Goal: Information Seeking & Learning: Understand process/instructions

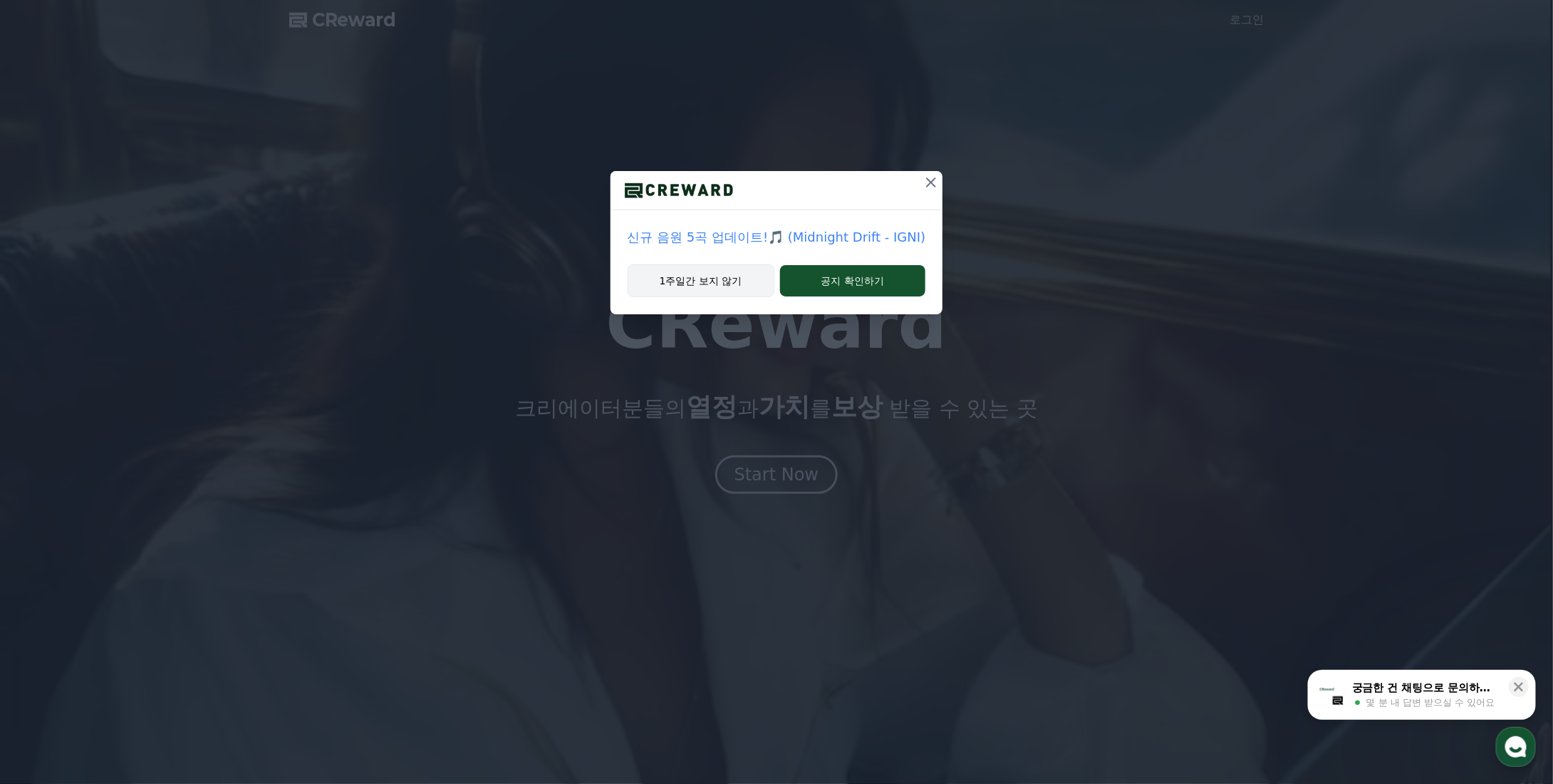
click at [690, 284] on button "1주일간 보지 않기" at bounding box center [700, 281] width 147 height 32
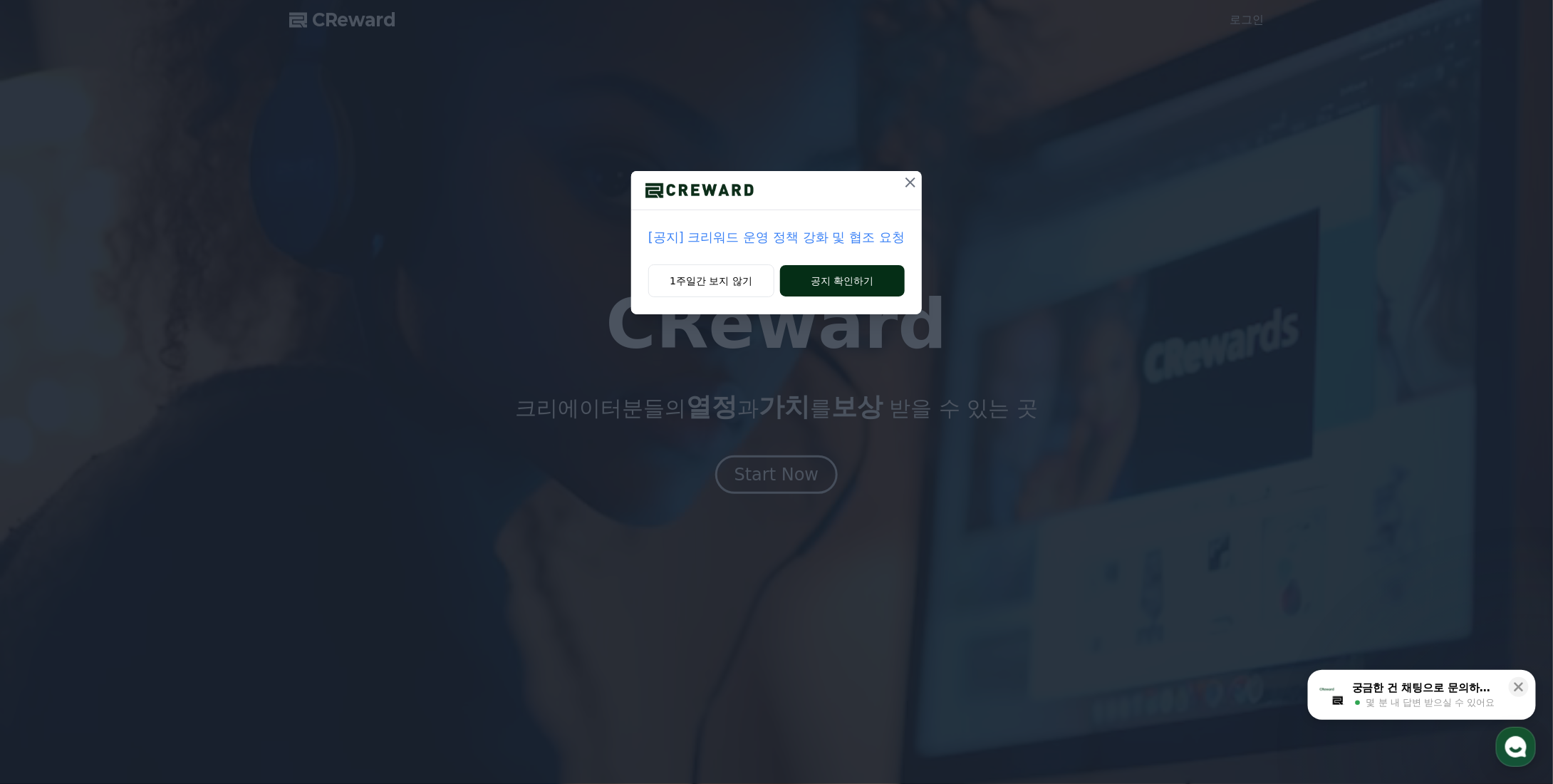
drag, startPoint x: 727, startPoint y: 282, endPoint x: 847, endPoint y: 266, distance: 121.1
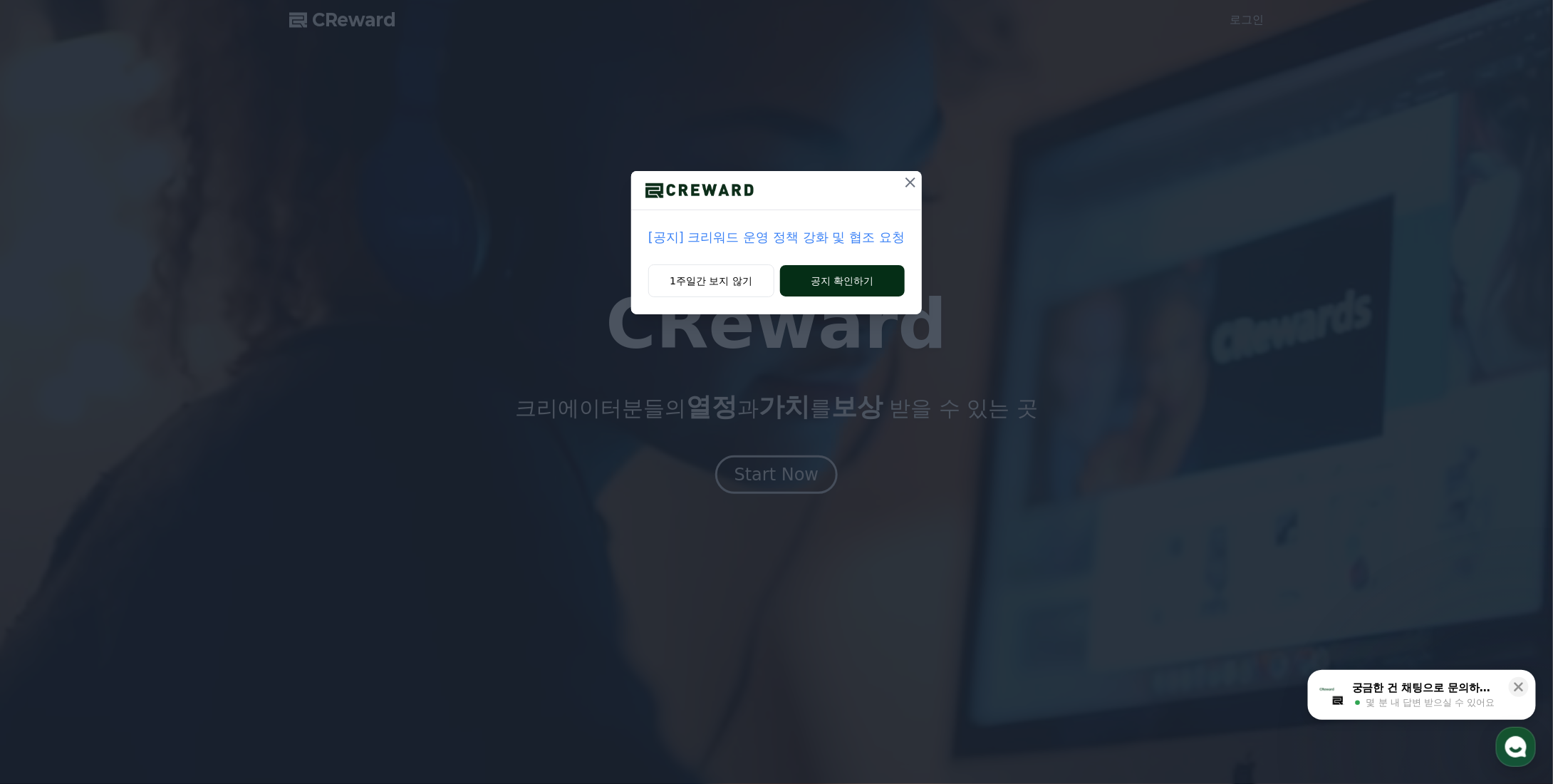
click at [847, 266] on div "1주일간 보지 않기 공지 확인하기" at bounding box center [776, 289] width 291 height 50
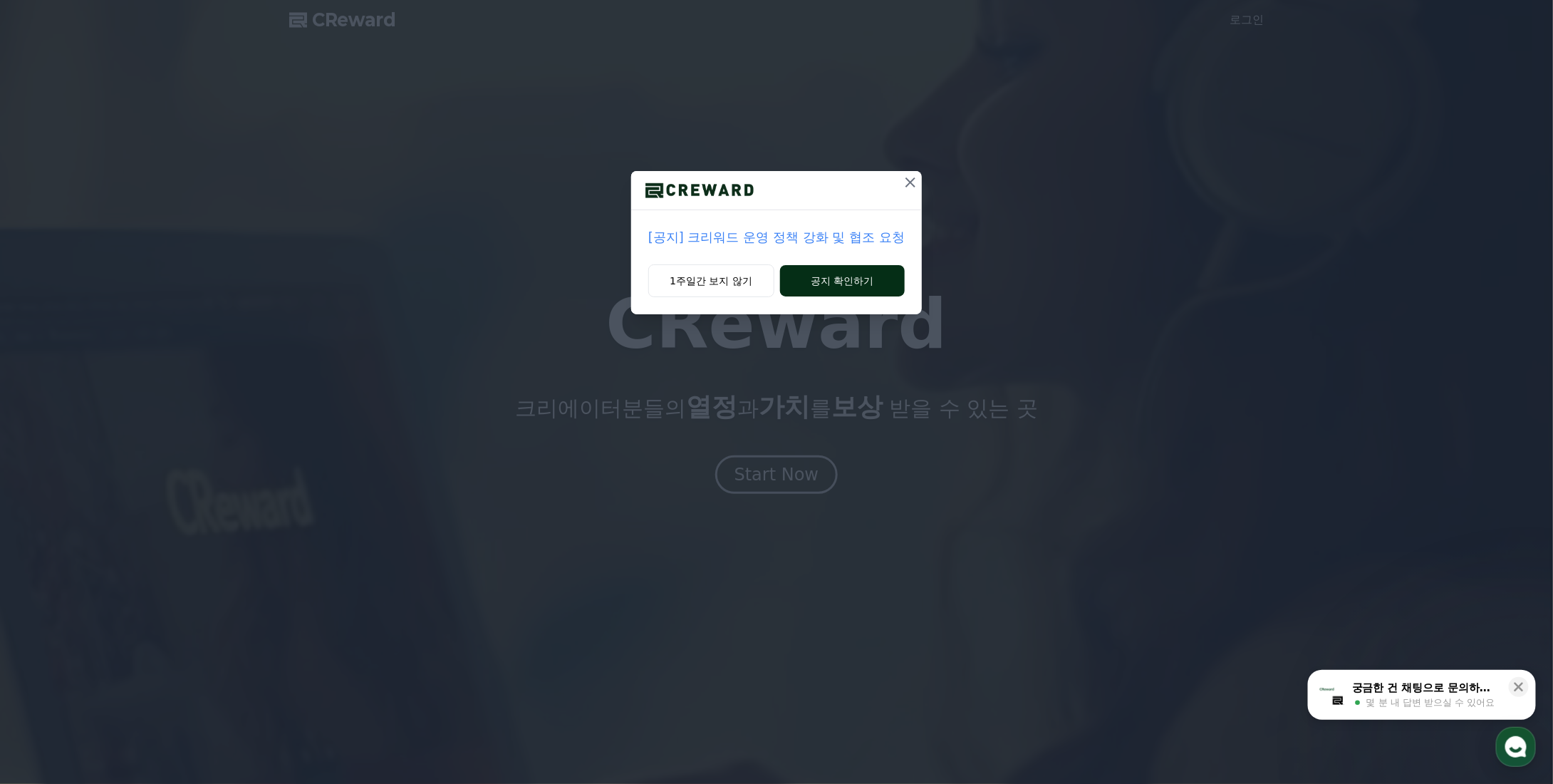
click at [851, 275] on button "공지 확인하기" at bounding box center [843, 280] width 125 height 32
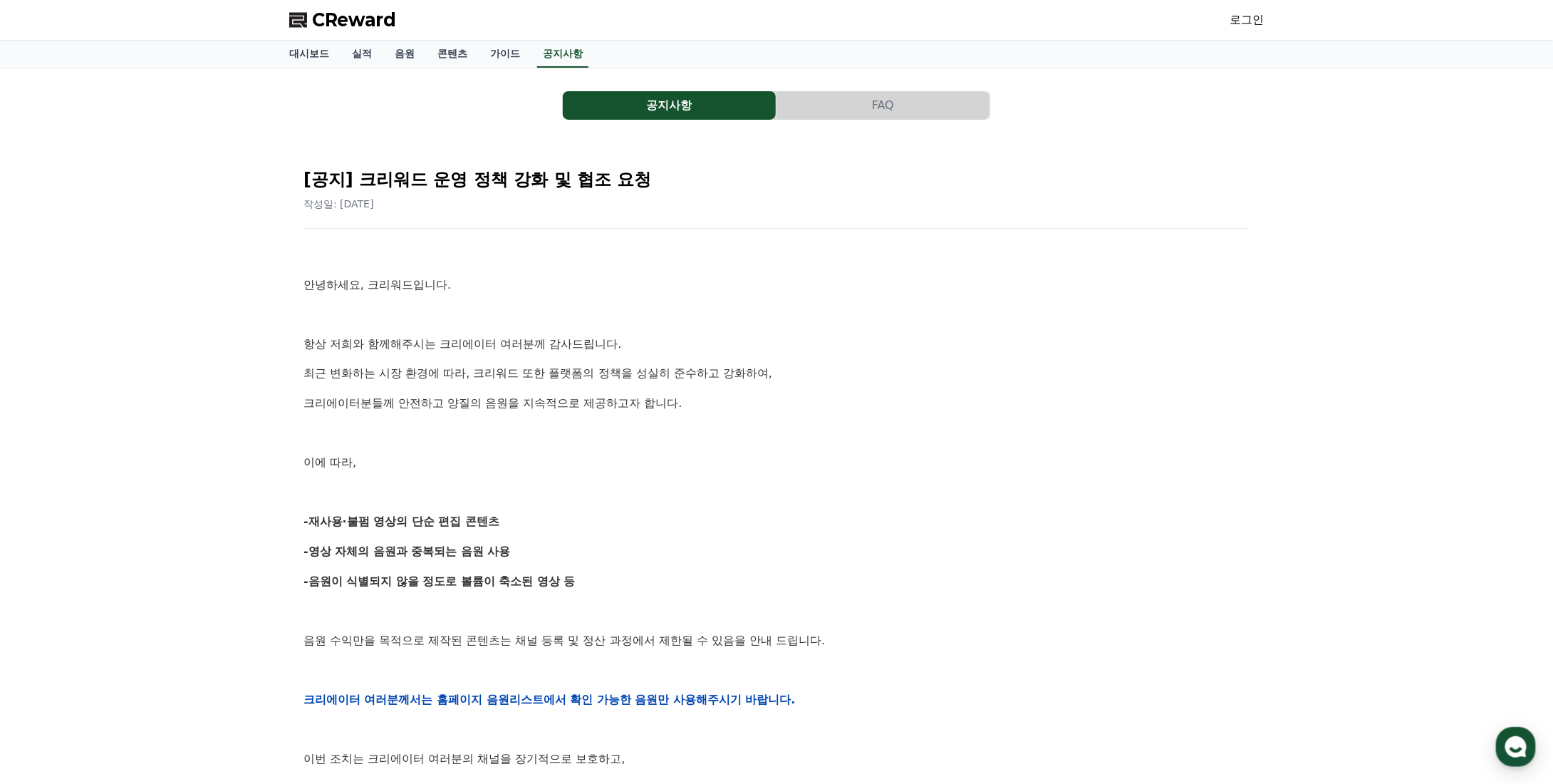
click at [821, 291] on p "안녕하세요, 크리워드입니다." at bounding box center [776, 284] width 946 height 19
click at [348, 25] on span "CReward" at bounding box center [354, 19] width 84 height 23
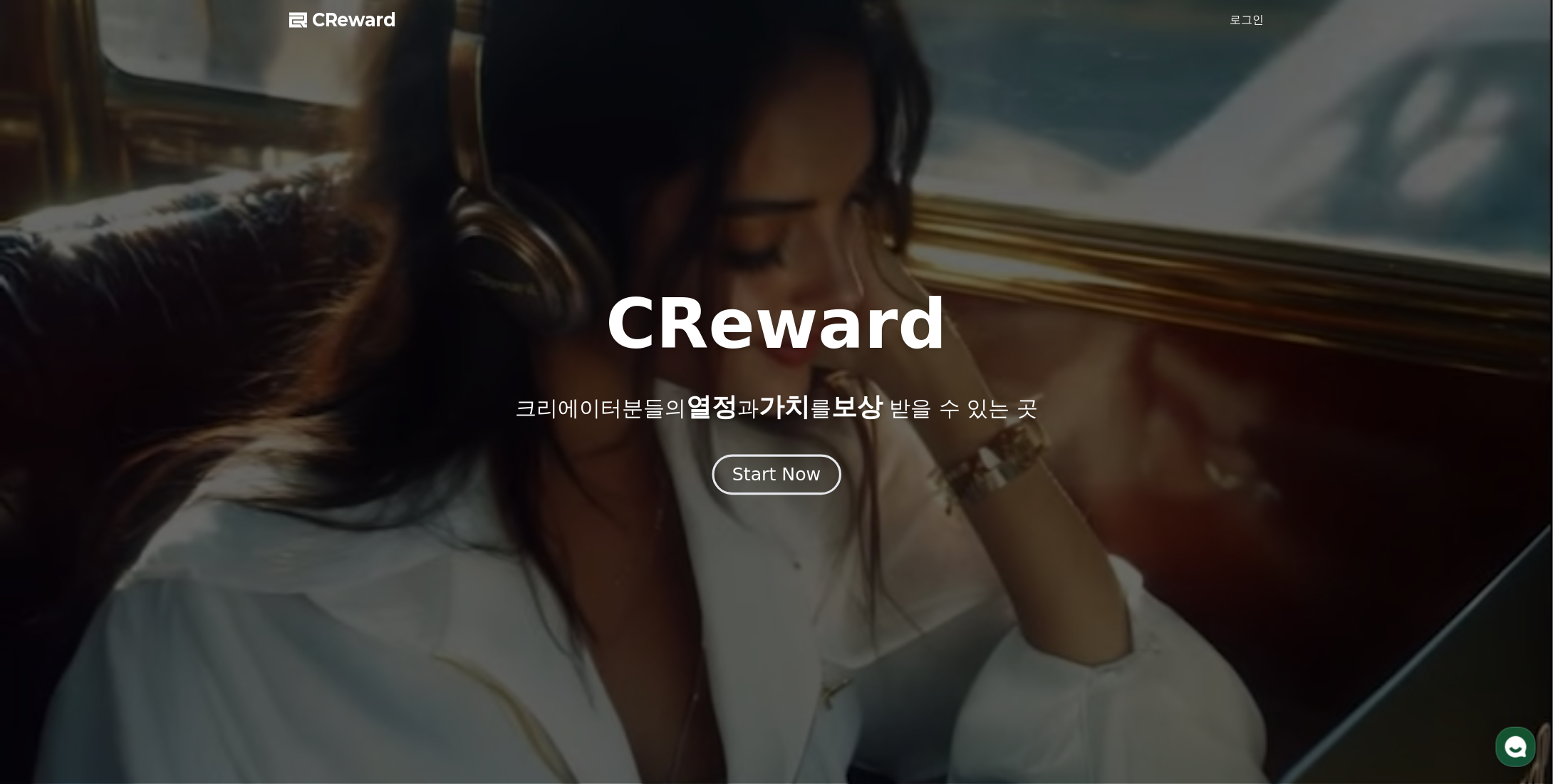
click at [808, 478] on div "Start Now" at bounding box center [777, 474] width 88 height 24
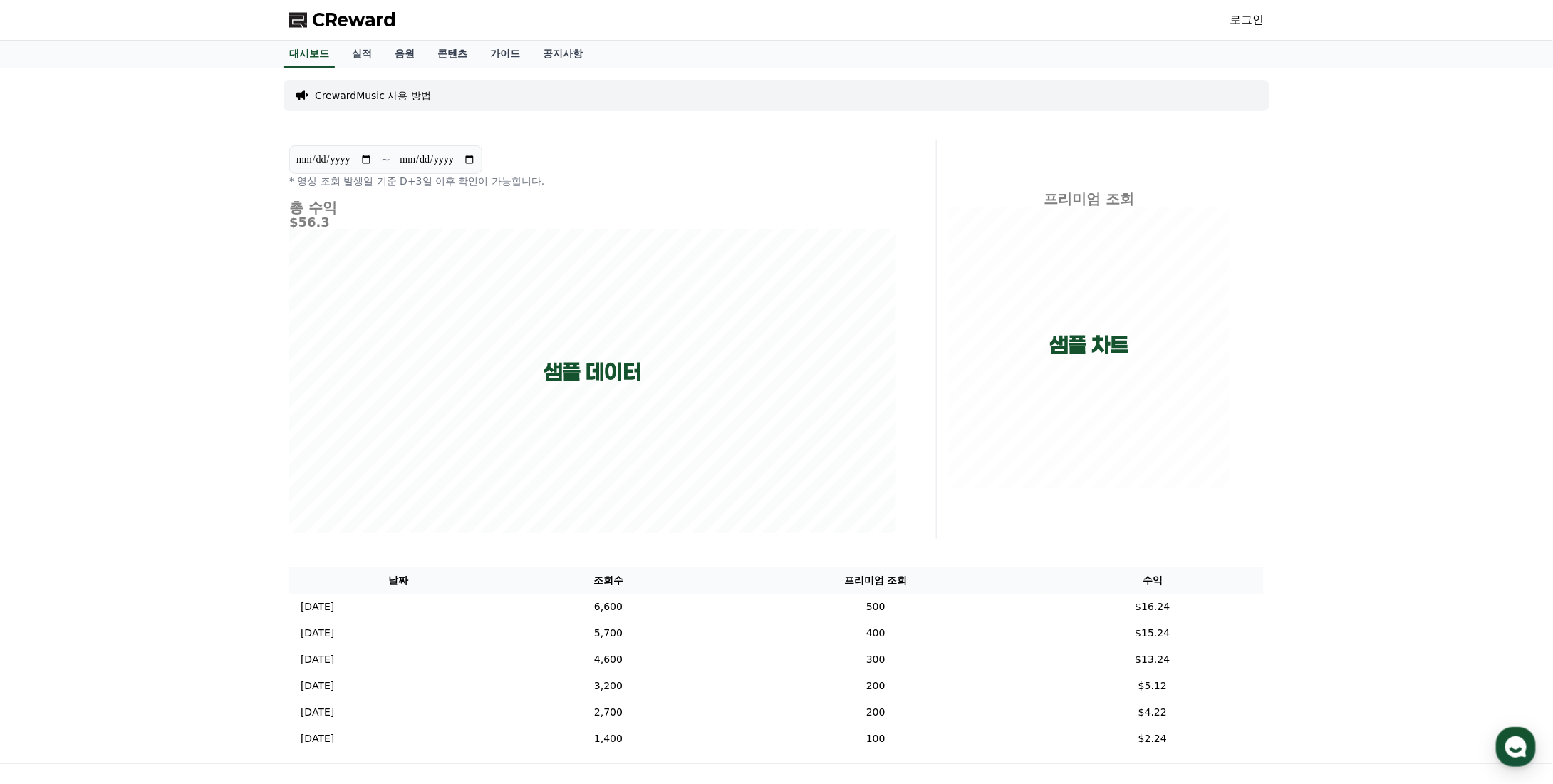
click at [88, 303] on div "**********" at bounding box center [776, 416] width 1553 height 695
click at [145, 312] on div "**********" at bounding box center [776, 416] width 1553 height 695
click at [329, 14] on span "CReward" at bounding box center [354, 19] width 84 height 23
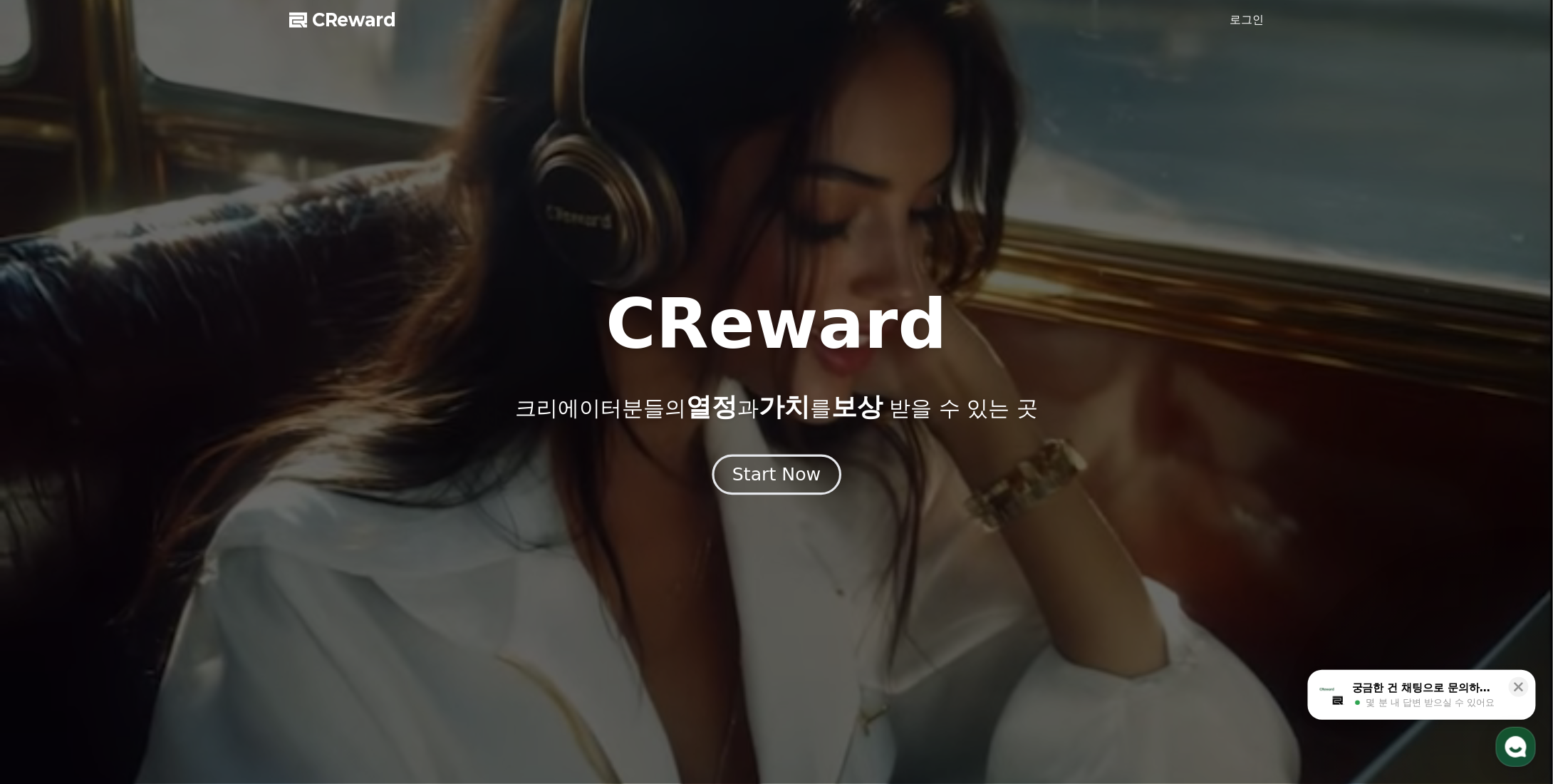
click at [790, 483] on div "Start Now" at bounding box center [777, 474] width 88 height 24
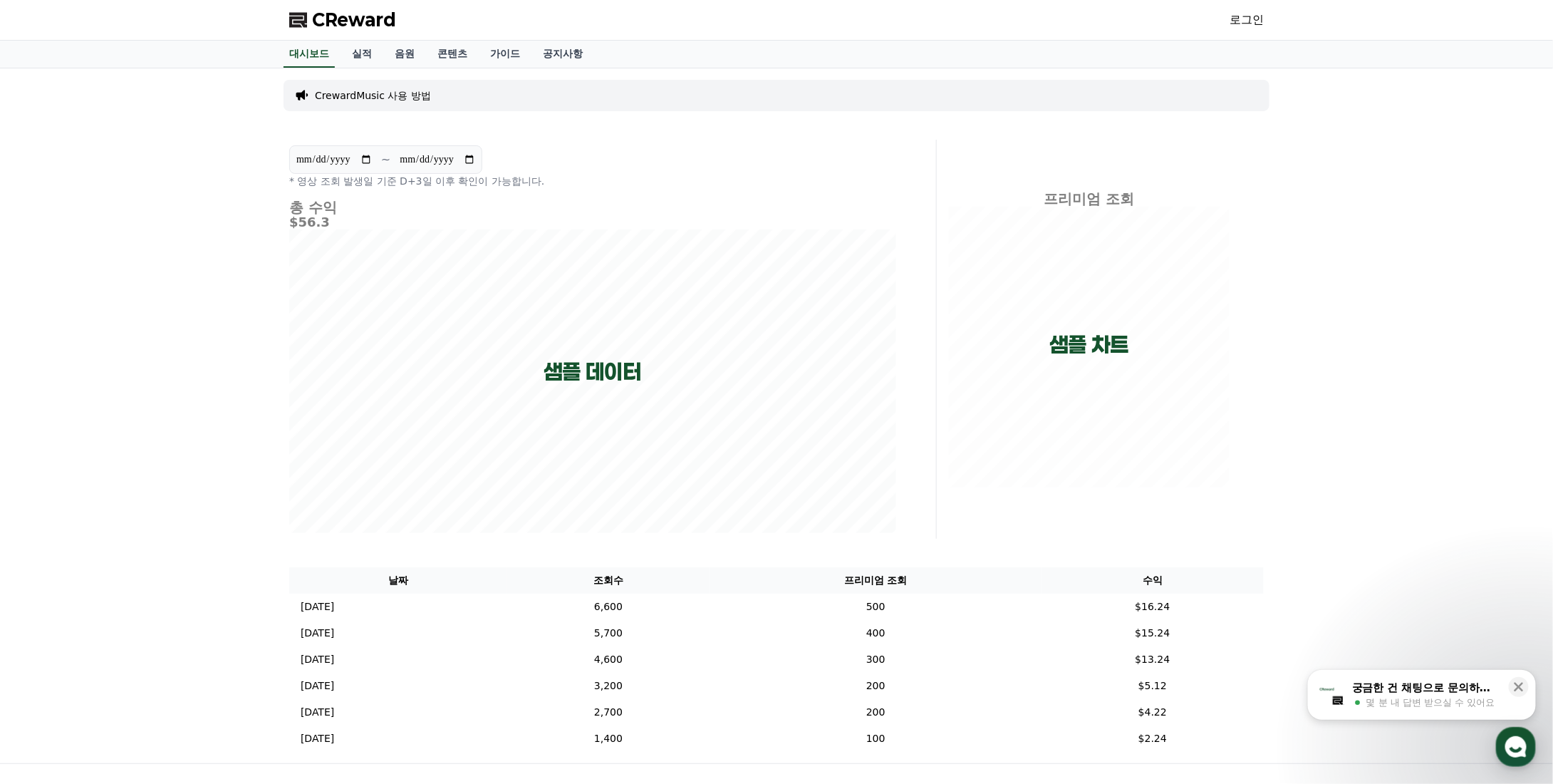
click at [379, 83] on div "CrewardMusic 사용 방법" at bounding box center [776, 95] width 986 height 32
click at [381, 99] on p "CrewardMusic 사용 방법" at bounding box center [373, 95] width 116 height 14
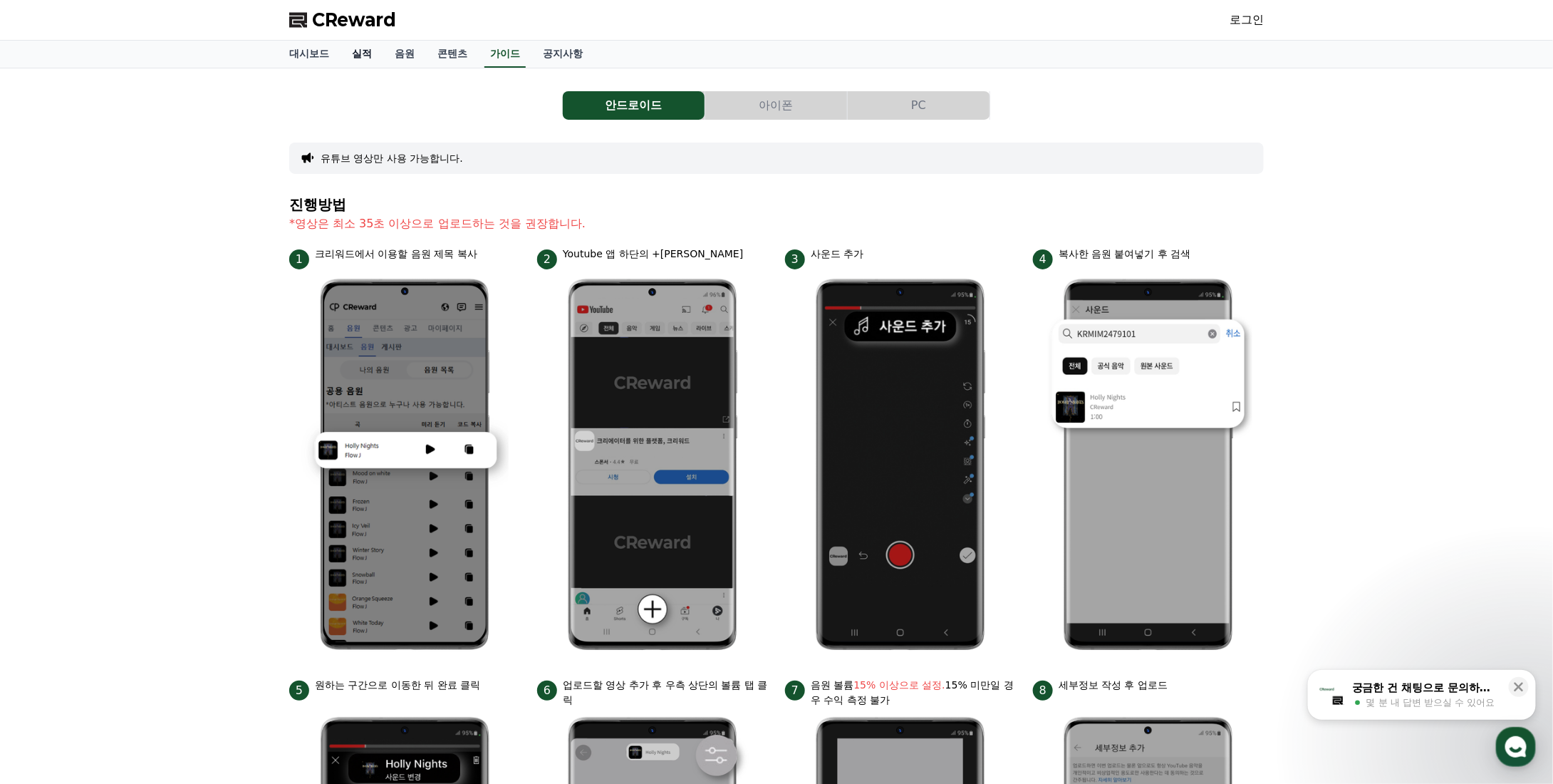
click at [367, 58] on link "실적" at bounding box center [361, 54] width 42 height 27
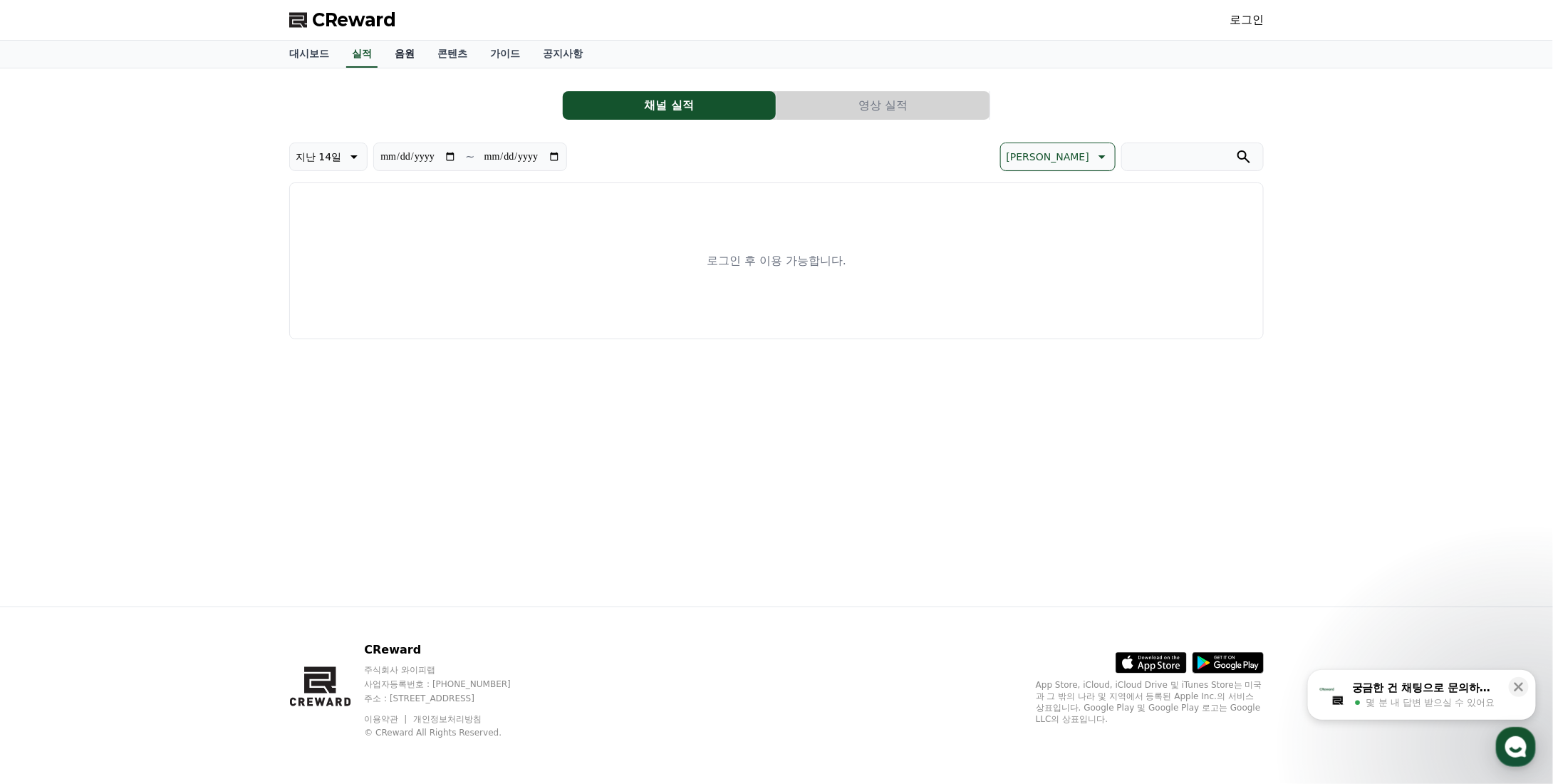
click at [402, 55] on link "음원" at bounding box center [404, 54] width 42 height 27
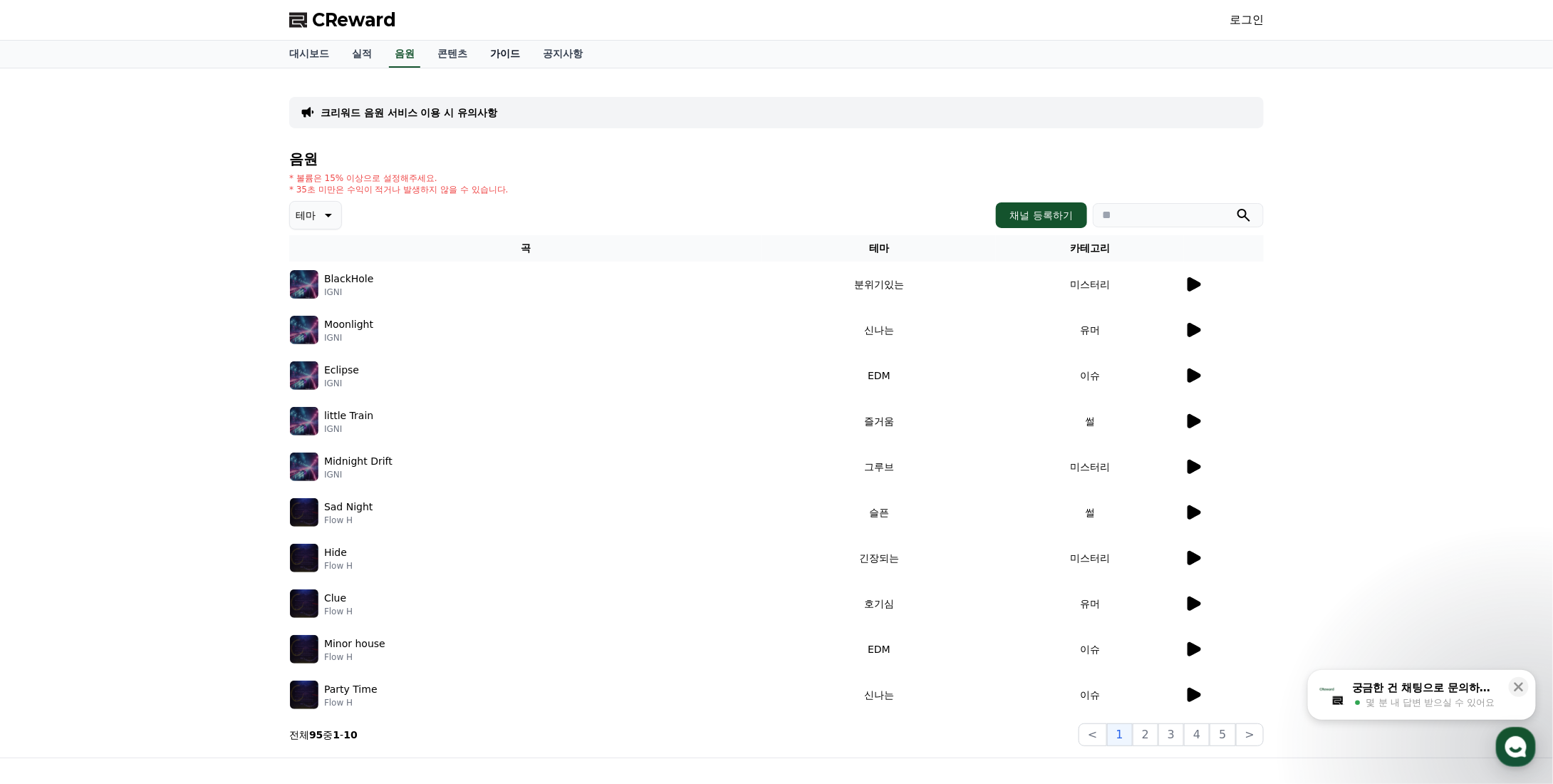
click at [511, 53] on link "가이드" at bounding box center [505, 54] width 53 height 27
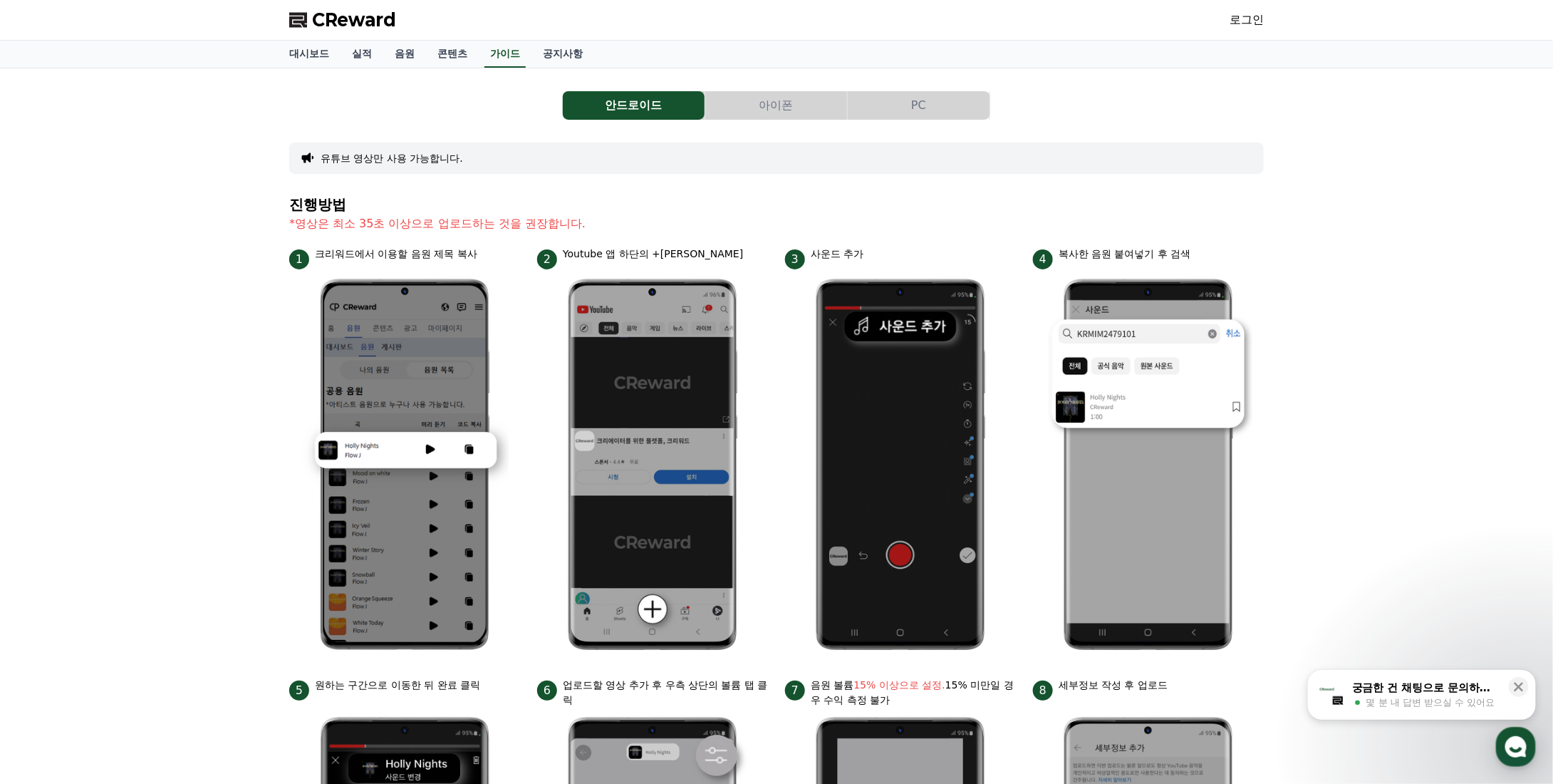
click at [412, 151] on button "유튜브 영상만 사용 가능합니다." at bounding box center [392, 158] width 142 height 14
click at [456, 55] on link "콘텐츠" at bounding box center [452, 54] width 53 height 27
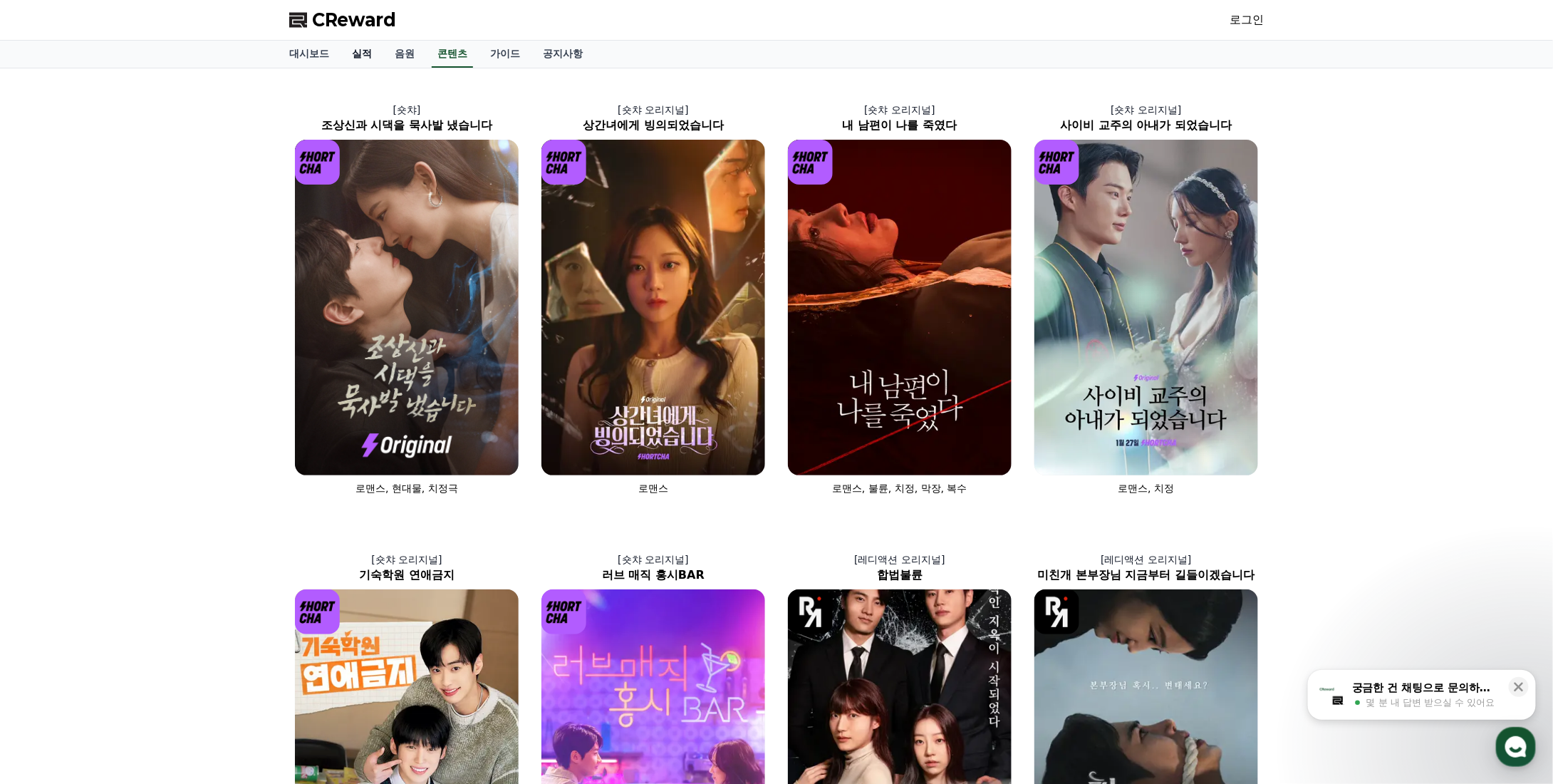
click at [364, 53] on link "실적" at bounding box center [361, 54] width 42 height 27
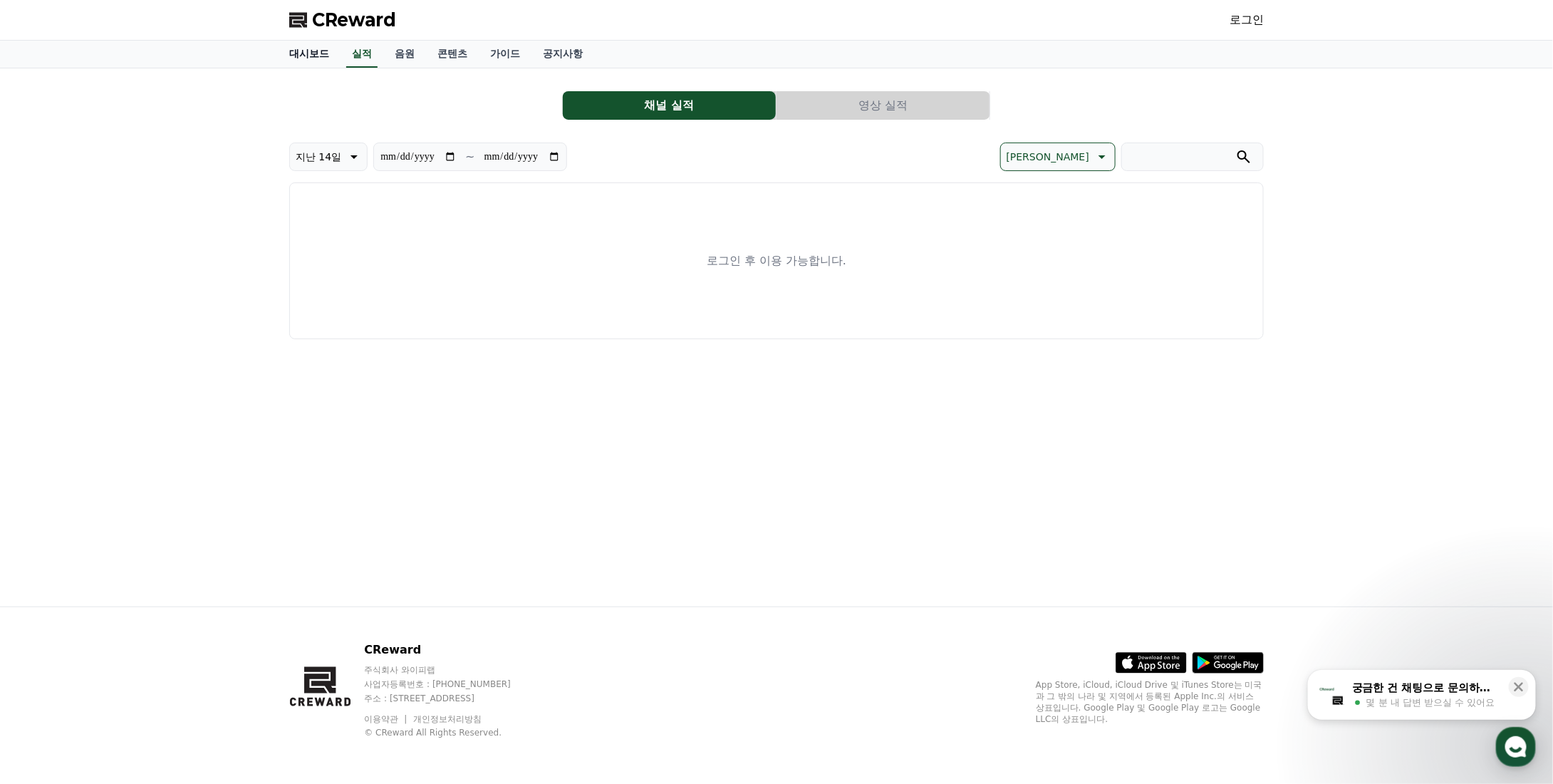
click at [312, 56] on link "대시보드" at bounding box center [310, 54] width 63 height 27
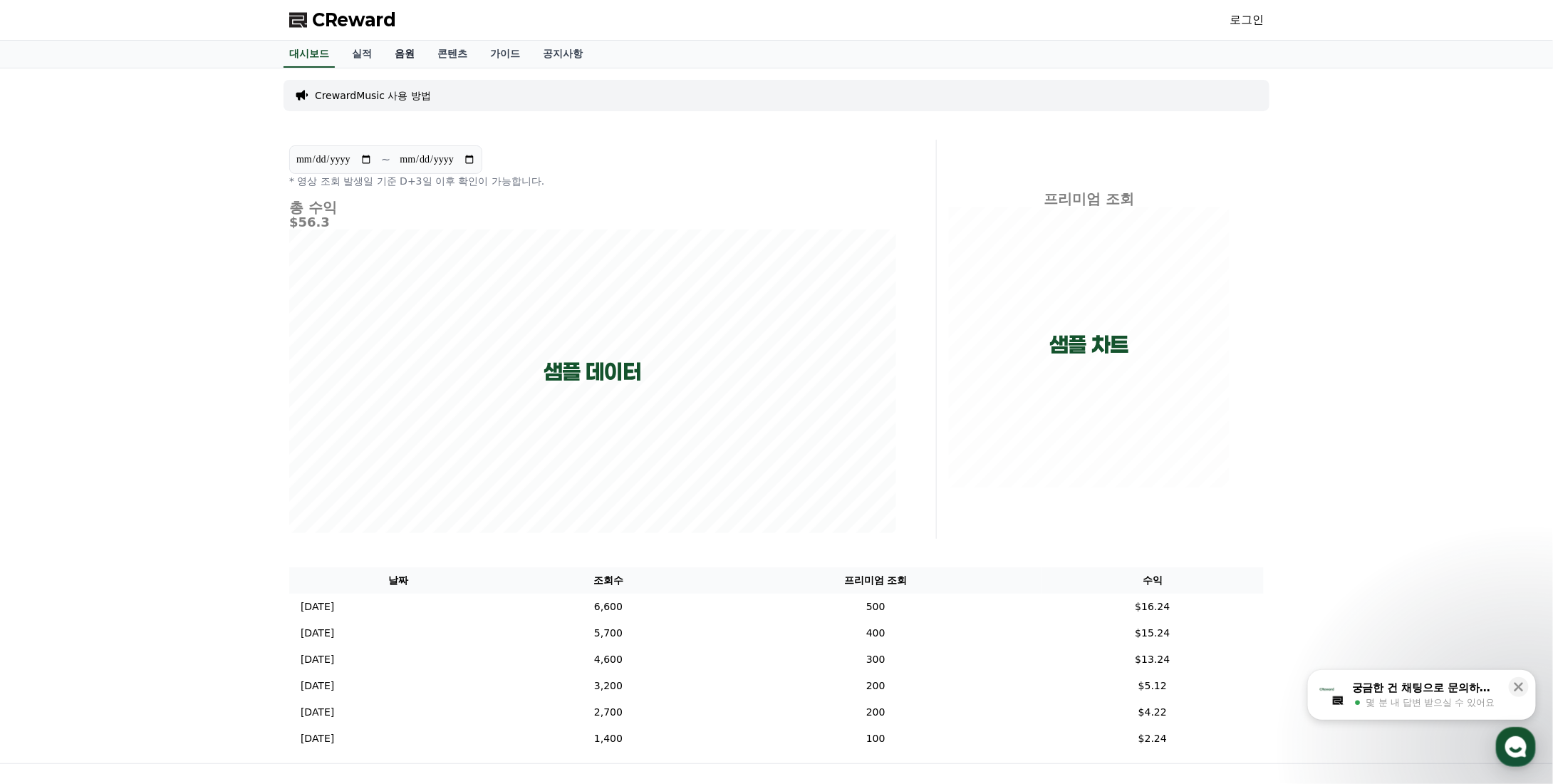
click at [409, 53] on link "음원" at bounding box center [404, 54] width 42 height 27
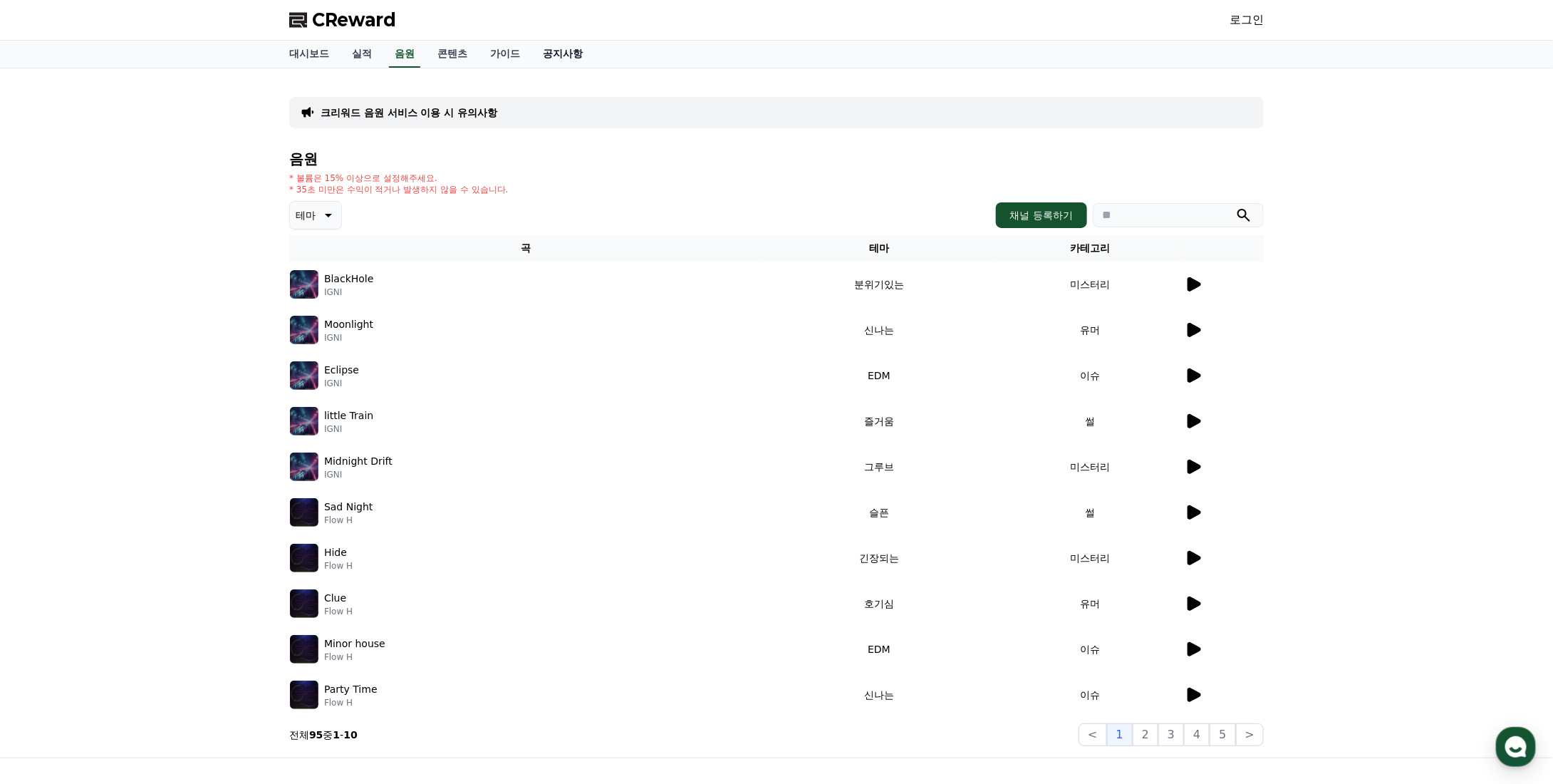
click at [572, 61] on link "공지사항" at bounding box center [563, 54] width 63 height 27
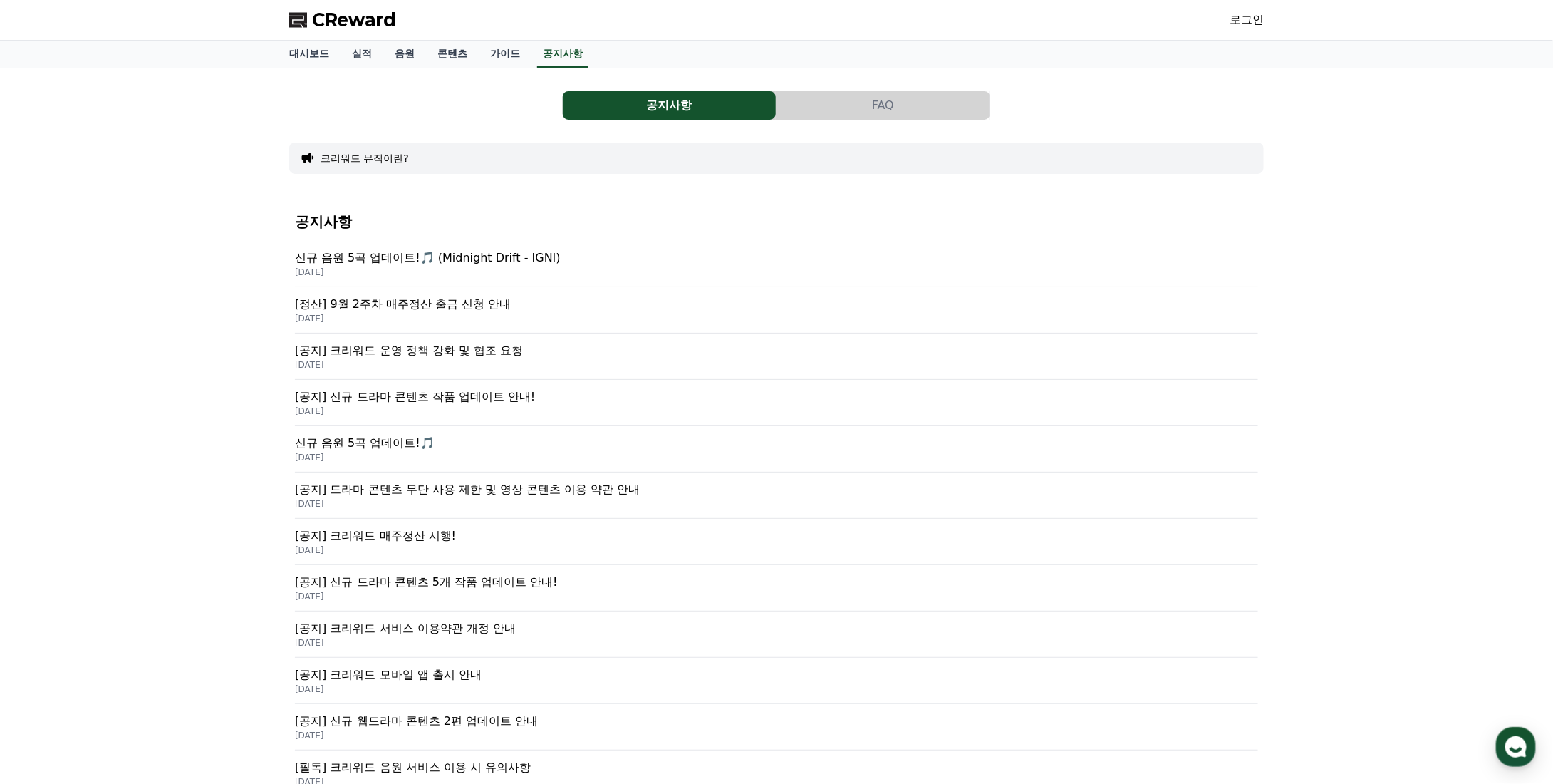
click at [176, 327] on div "공지사항 FAQ 크리워드 뮤직이란? 공지사항 신규 음원 5곡 업데이트!🎵 (Midnight Drift - IGNI) [DATE] [정산] 9월…" at bounding box center [776, 470] width 1553 height 803
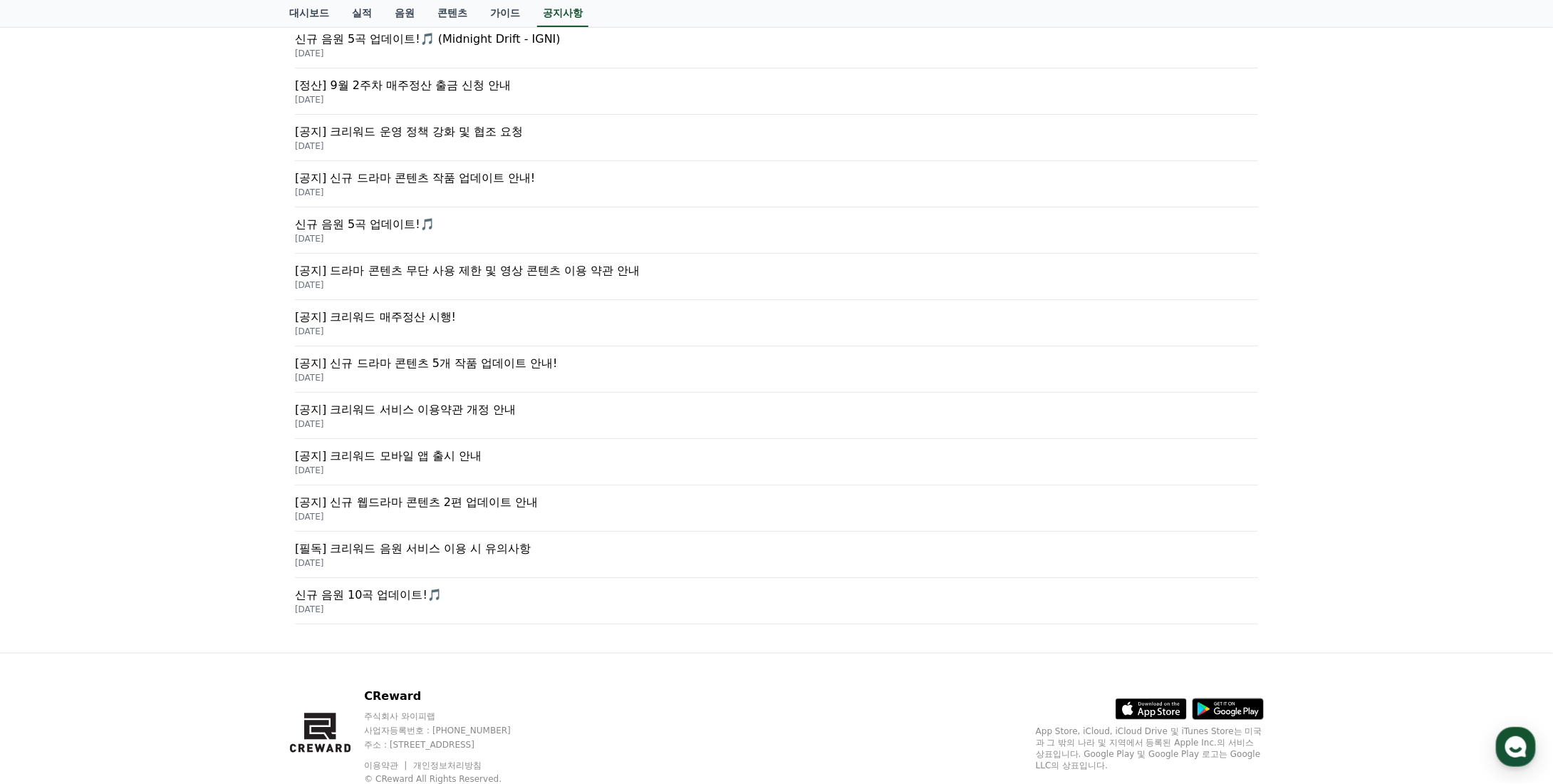
scroll to position [220, 0]
click at [408, 382] on div "[공지] 신규 드라마 콘텐츠 5개 작품 업데이트 안내! [DATE]" at bounding box center [777, 368] width 963 height 46
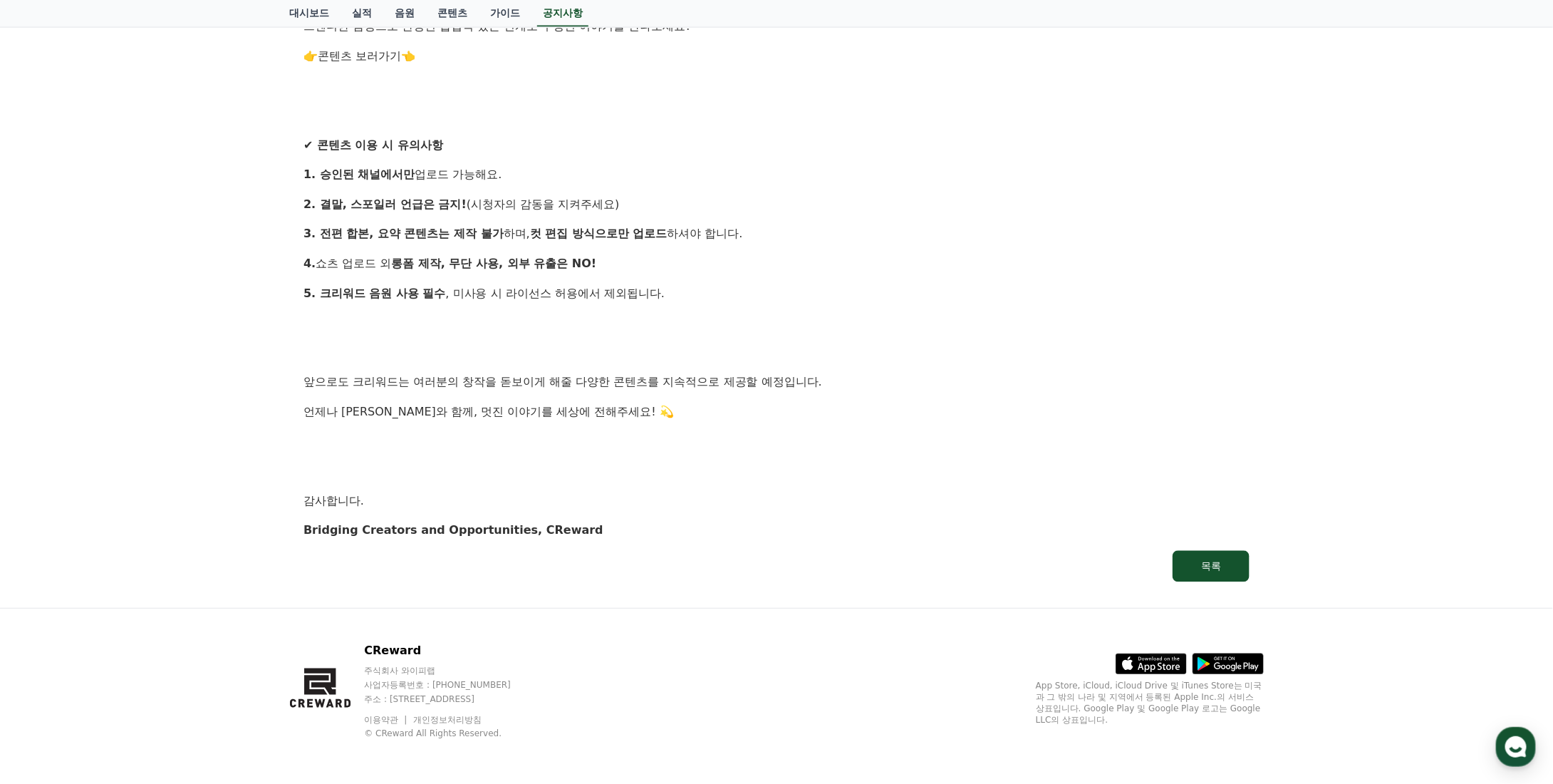
drag, startPoint x: 260, startPoint y: 457, endPoint x: 249, endPoint y: 460, distance: 11.4
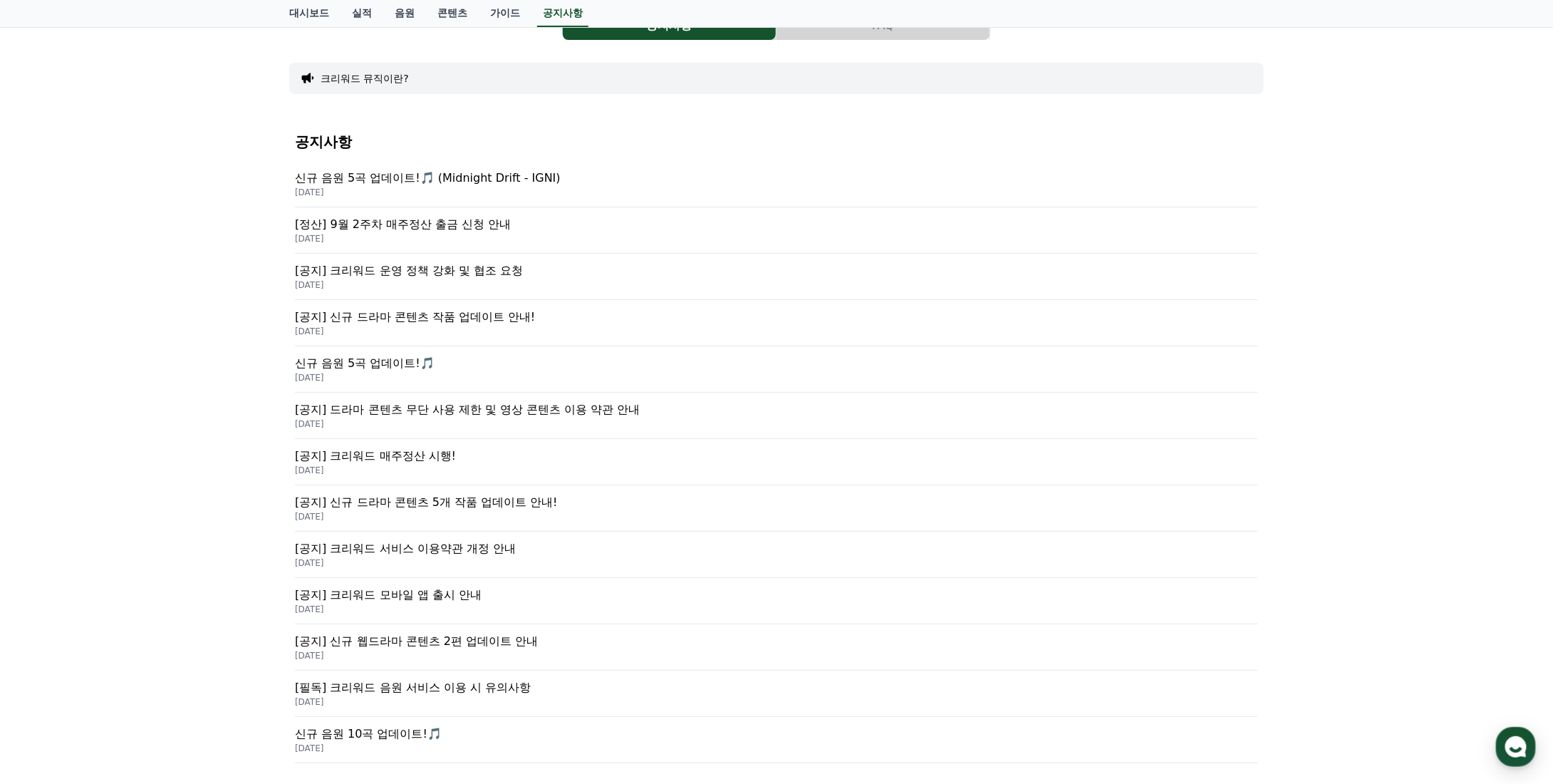
scroll to position [78, 0]
click at [404, 264] on p "[공지] 크리워드 운영 정책 강화 및 협조 요청" at bounding box center [777, 272] width 963 height 17
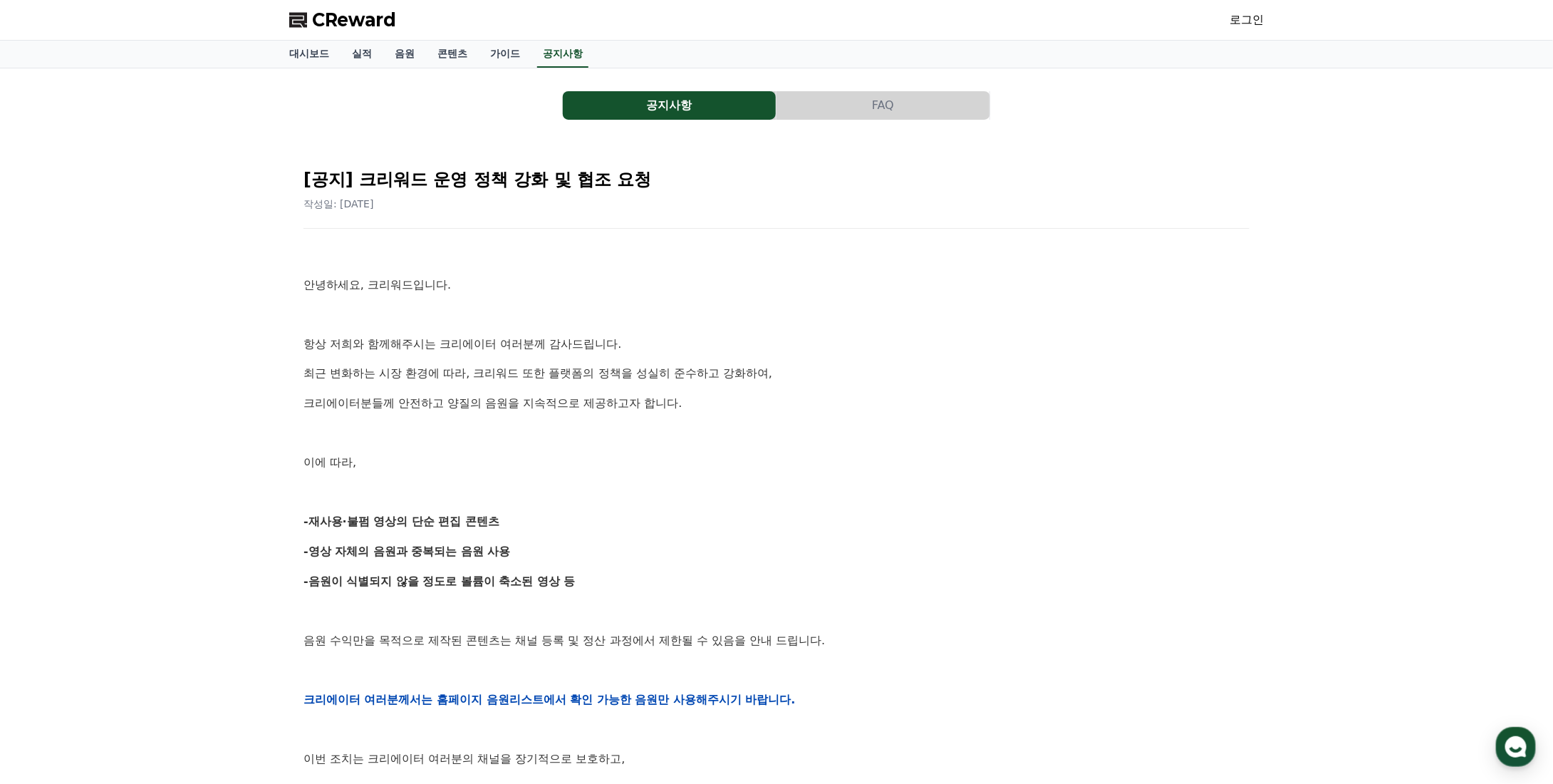
click at [205, 333] on div "공지사항 FAQ [공지] 크리워드 운영 정책 강화 및 협조 요청 작성일: [DATE] 안녕하세요, 크리워드입니다. 항상 저희와 함께해주시는 크…" at bounding box center [776, 644] width 1553 height 1153
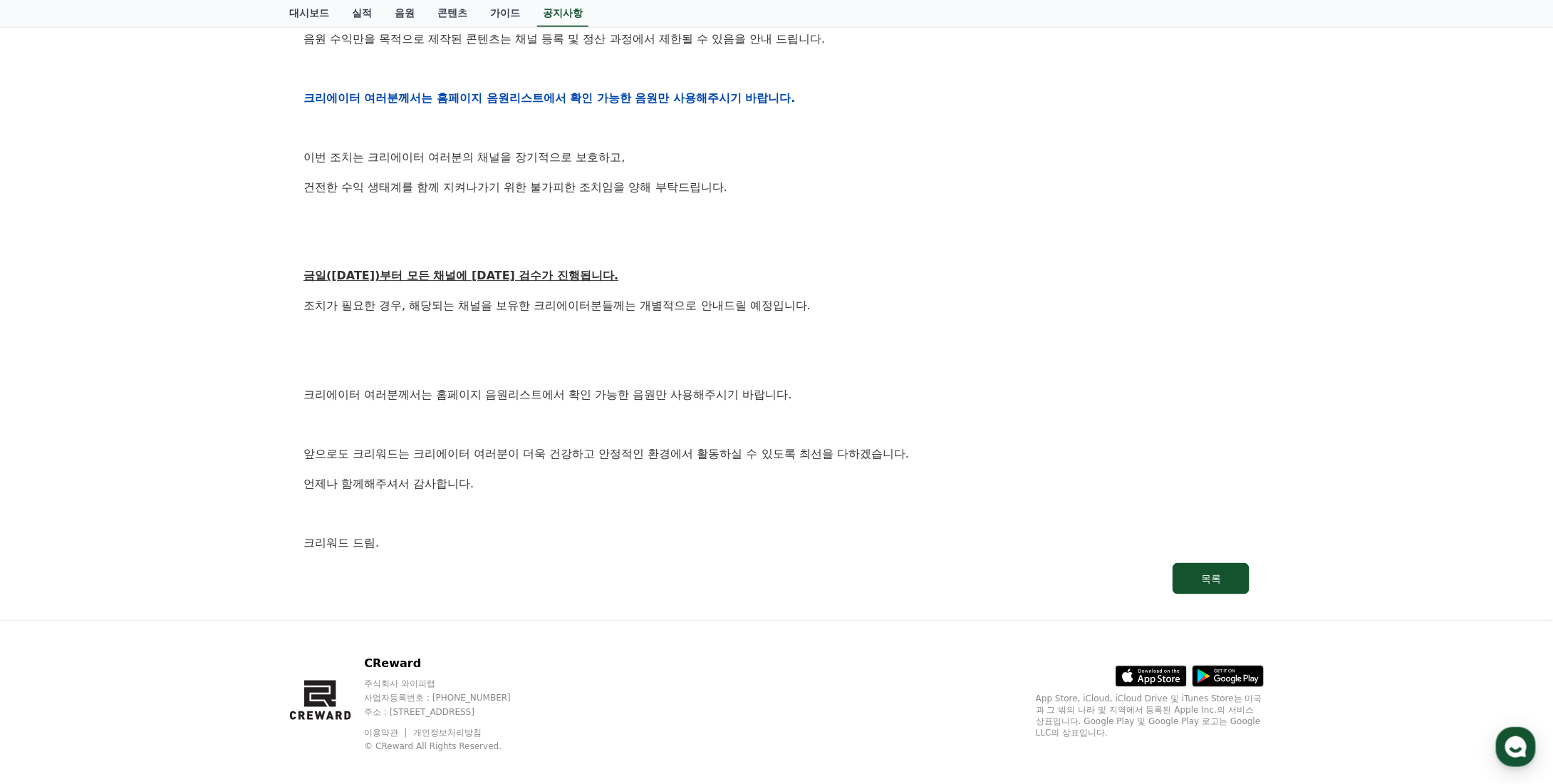
scroll to position [610, 0]
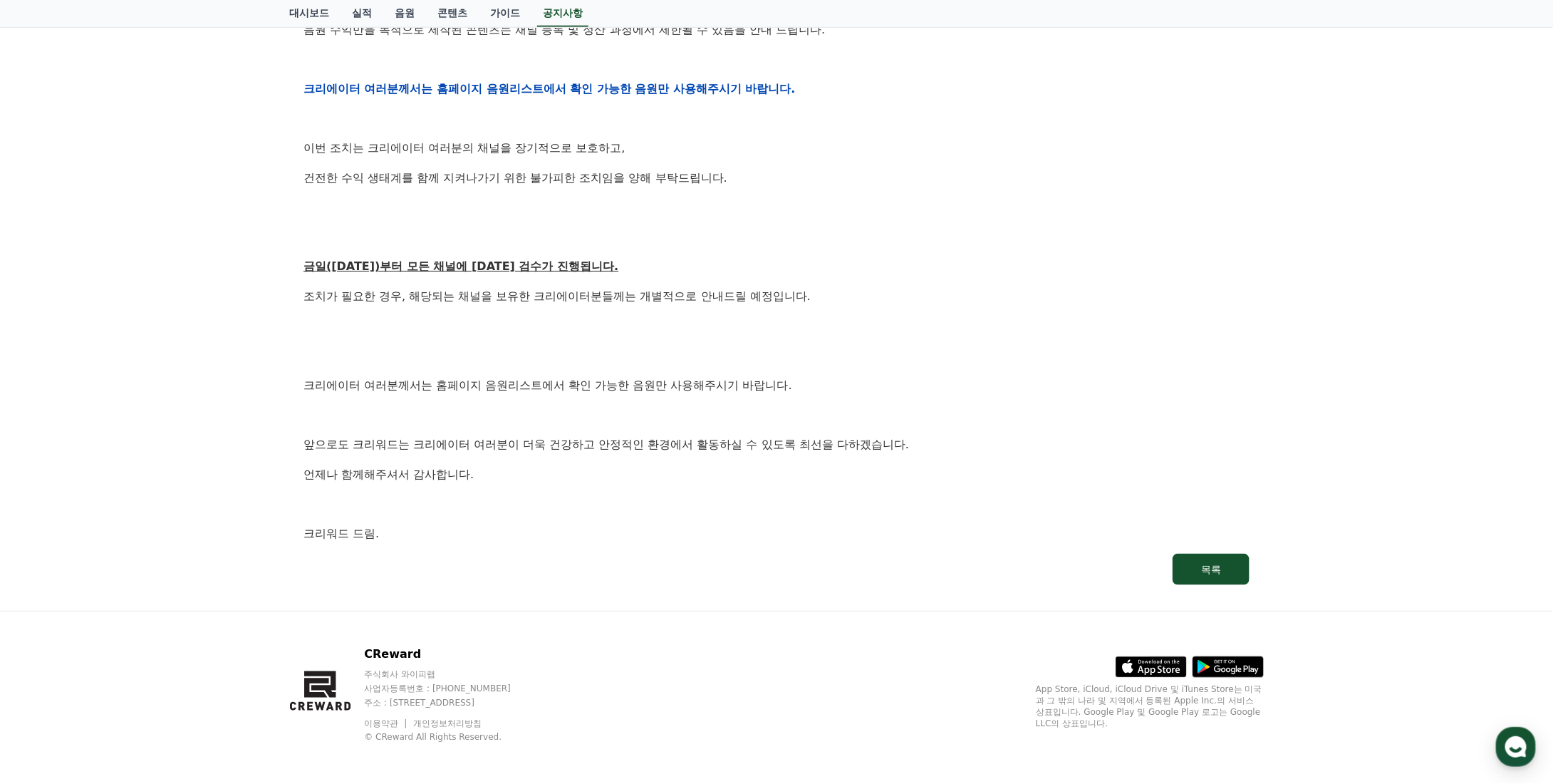
click at [257, 418] on div "공지사항 FAQ [공지] 크리워드 운영 정책 강화 및 협조 요청 작성일: [DATE] 안녕하세요, 크리워드입니다. 항상 저희와 함께해주시는 크…" at bounding box center [776, 34] width 1553 height 1153
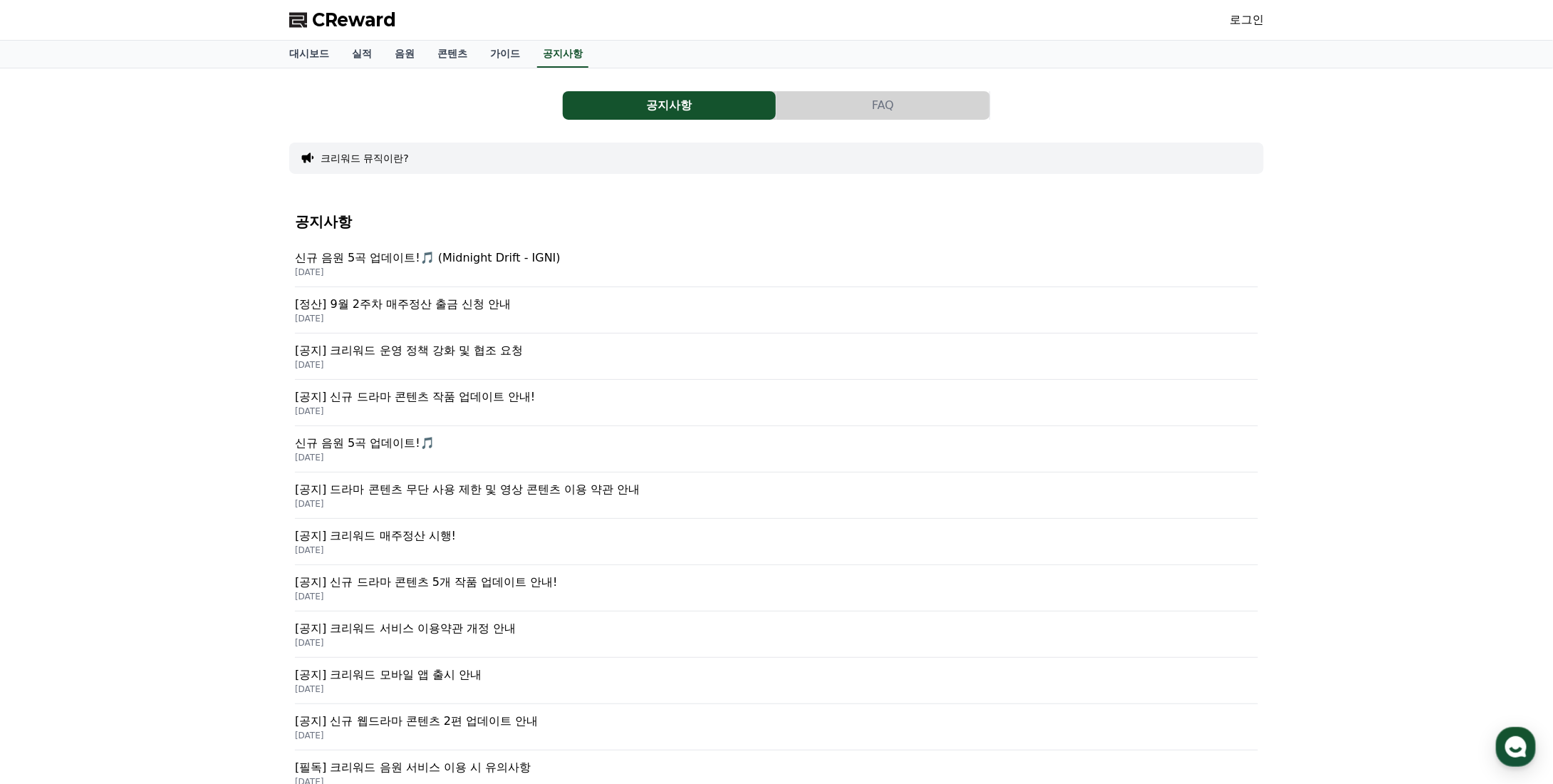
click at [828, 104] on button "FAQ" at bounding box center [883, 105] width 213 height 29
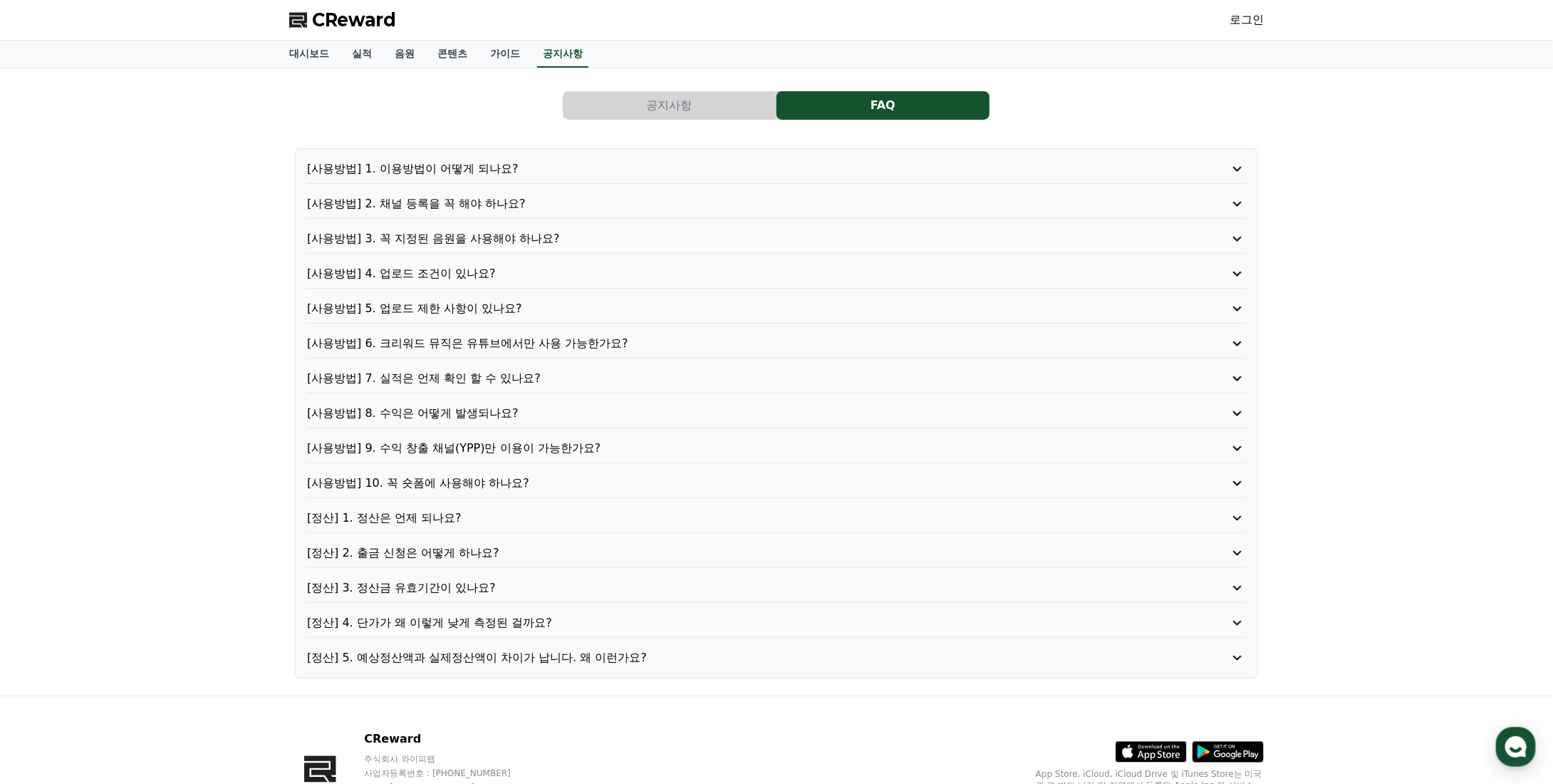
click at [466, 439] on p "[사용방법] 9. 수익 창출 채널(YPP)만 이용이 가능한가요?" at bounding box center [739, 447] width 864 height 17
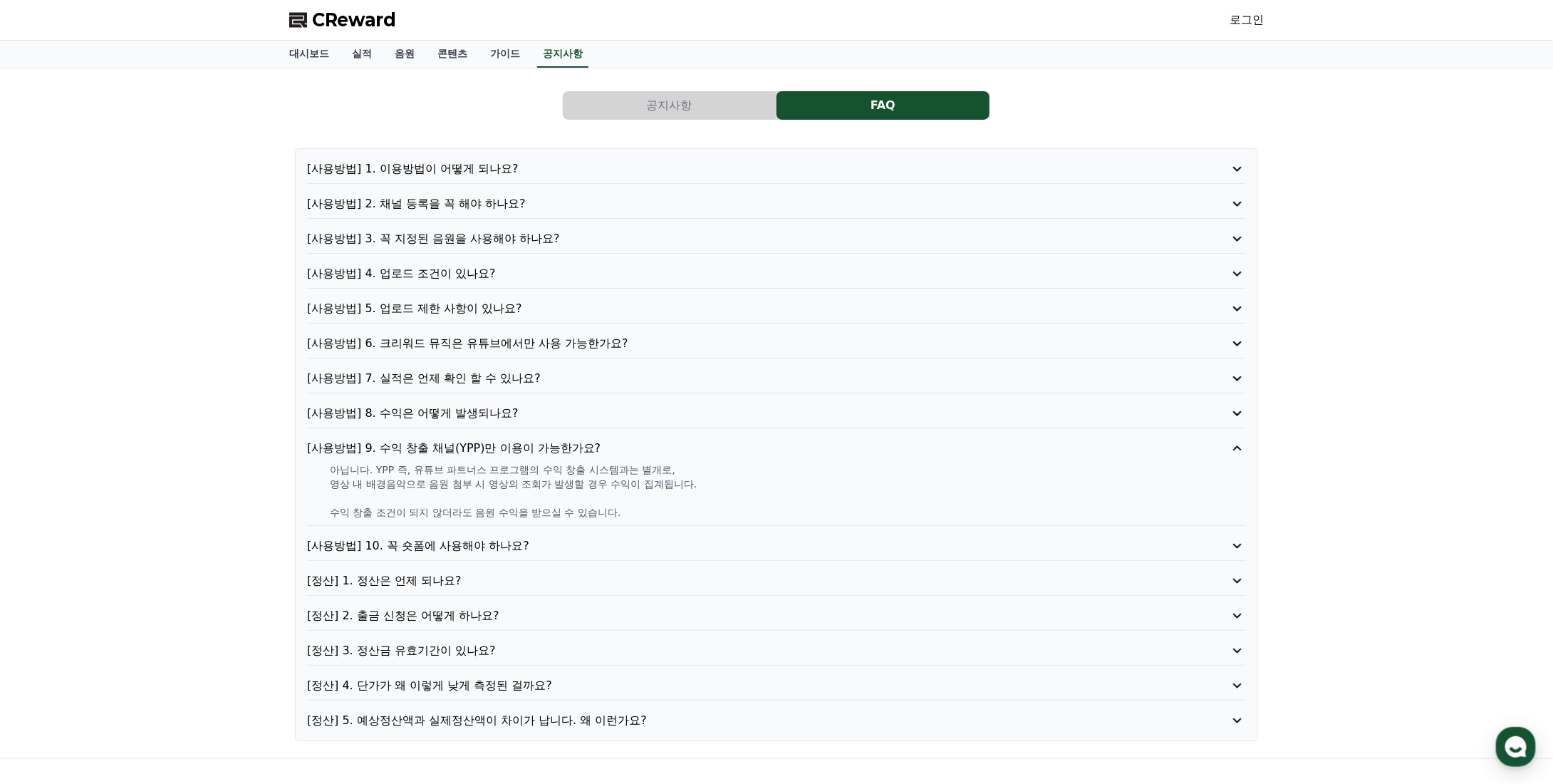
click at [426, 167] on p "[사용방법] 1. 이용방법이 어떻게 되나요?" at bounding box center [739, 168] width 864 height 17
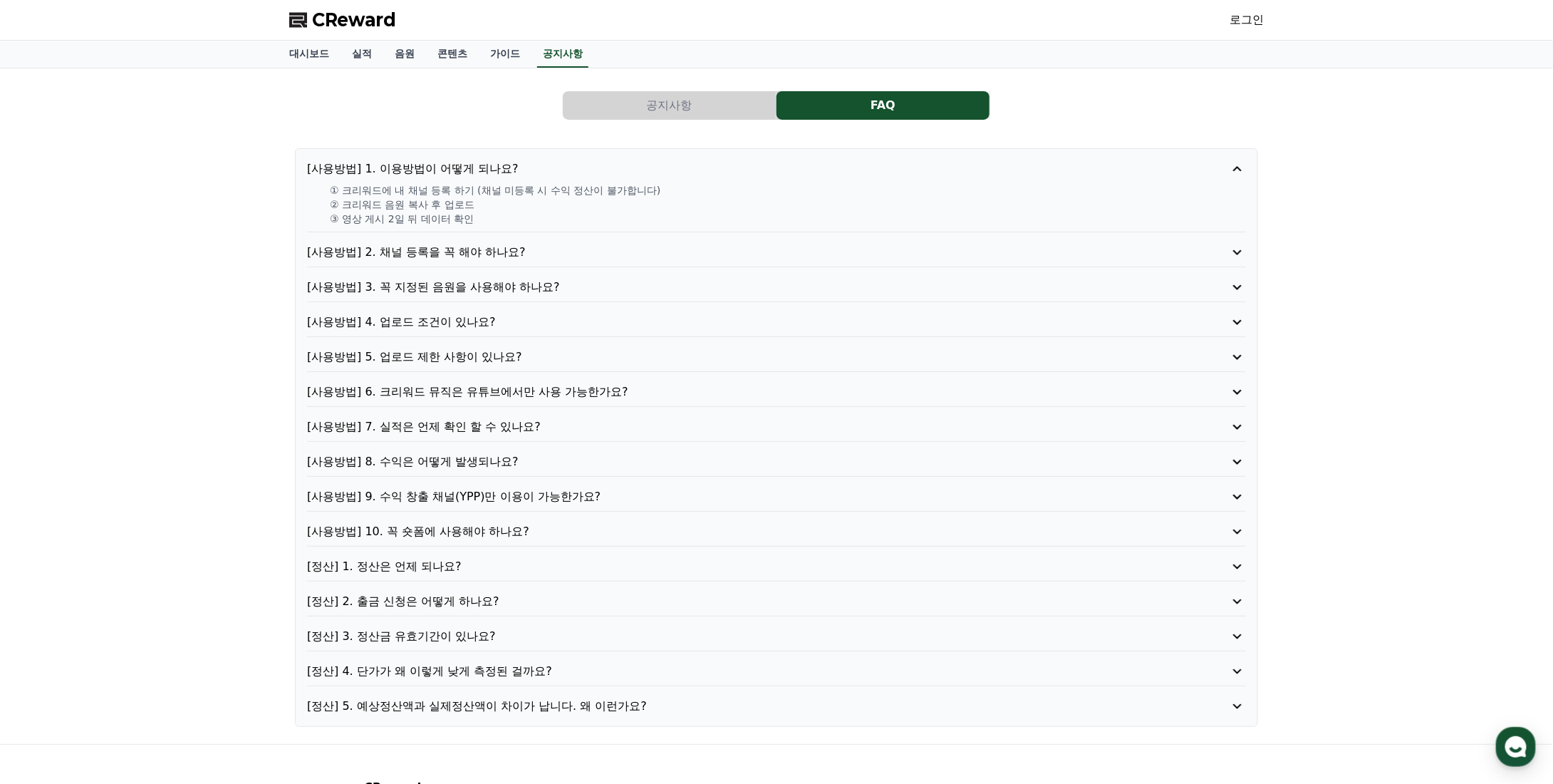
click at [413, 255] on p "[사용방법] 2. 채널 등록을 꼭 해야 하나요?" at bounding box center [739, 252] width 864 height 17
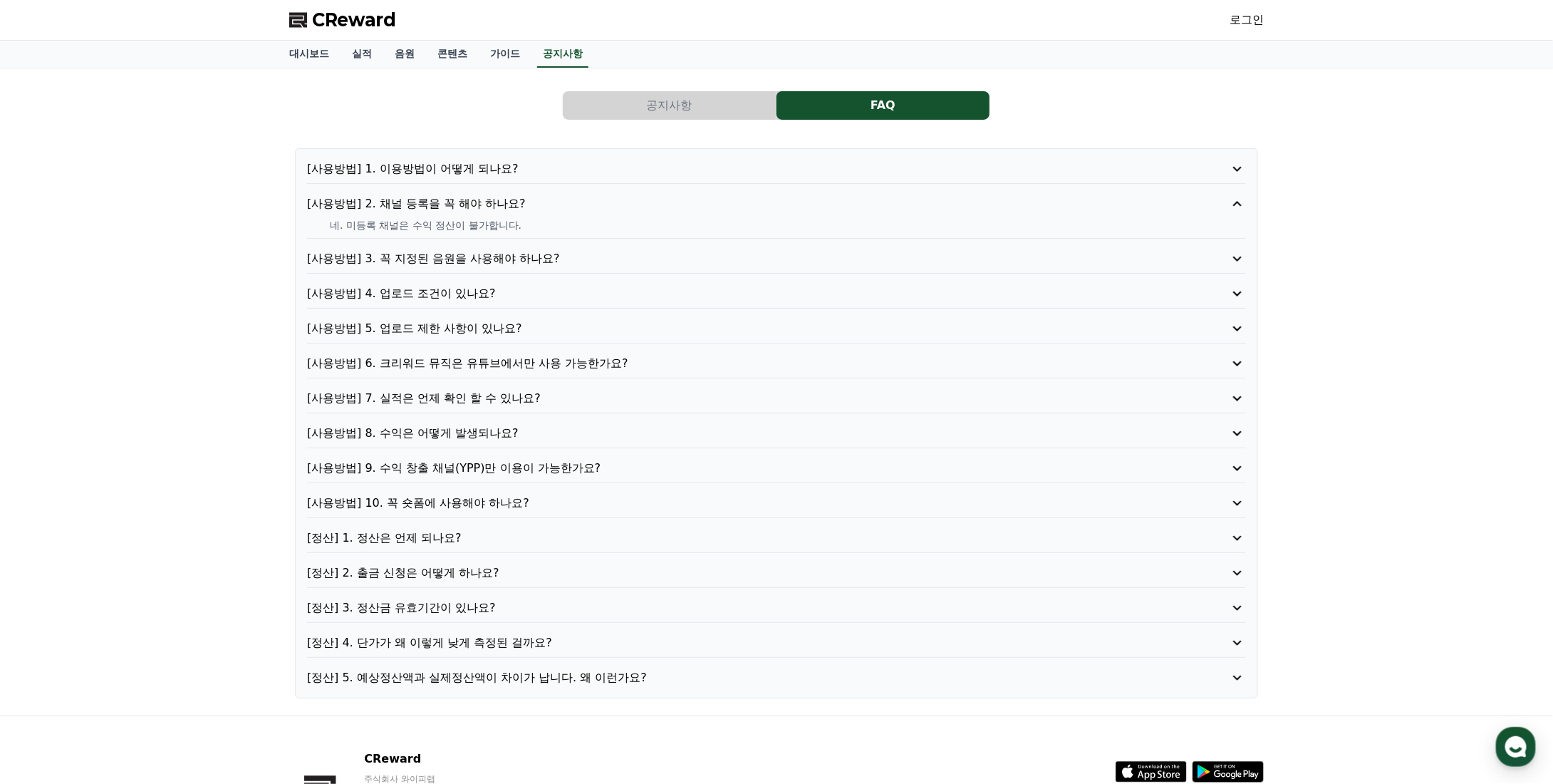
click at [413, 255] on p "[사용방법] 3. 꼭 지정된 음원을 사용해야 하나요?" at bounding box center [739, 258] width 864 height 17
click at [409, 288] on p "[사용방법] 4. 업로드 조건이 있나요?" at bounding box center [739, 293] width 864 height 17
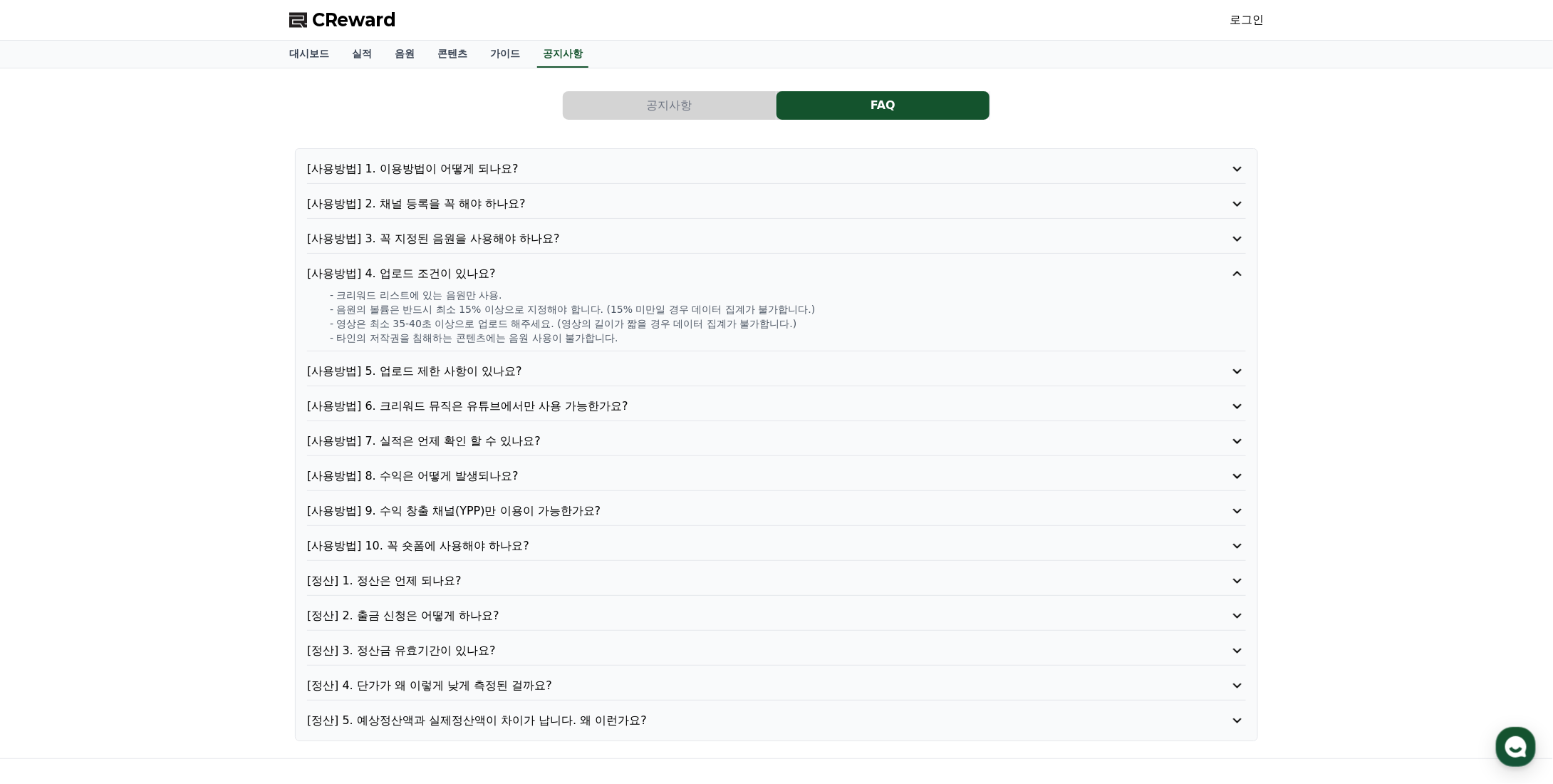
click at [428, 371] on p "[사용방법] 5. 업로드 제한 사항이 있나요?" at bounding box center [739, 371] width 864 height 17
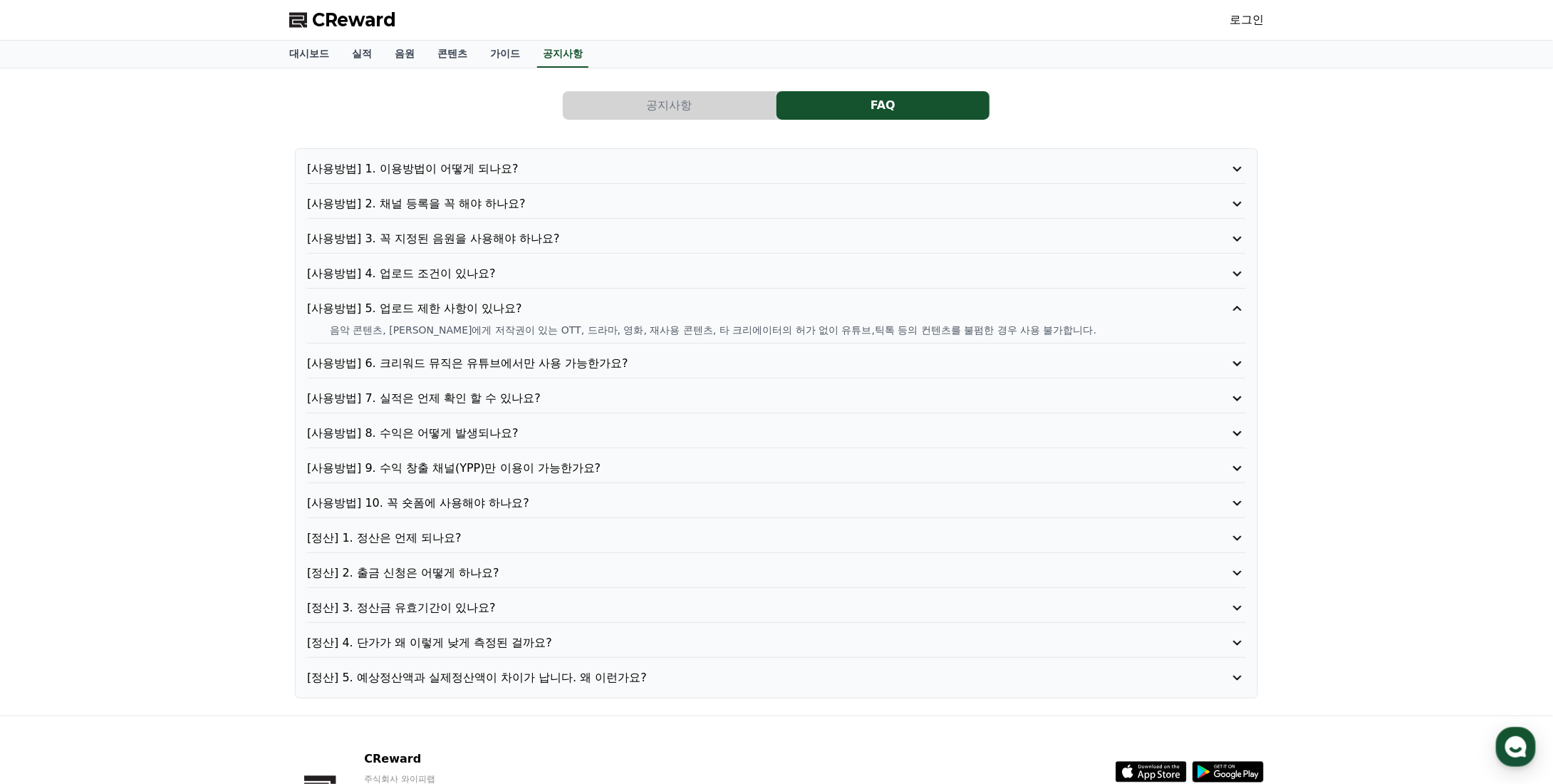
click at [443, 363] on p "[사용방법] 6. 크리워드 뮤직은 유튜브에서만 사용 가능한가요?" at bounding box center [739, 363] width 864 height 17
click at [442, 394] on p "[사용방법] 7. 실적은 언제 확인 할 수 있나요?" at bounding box center [739, 398] width 864 height 17
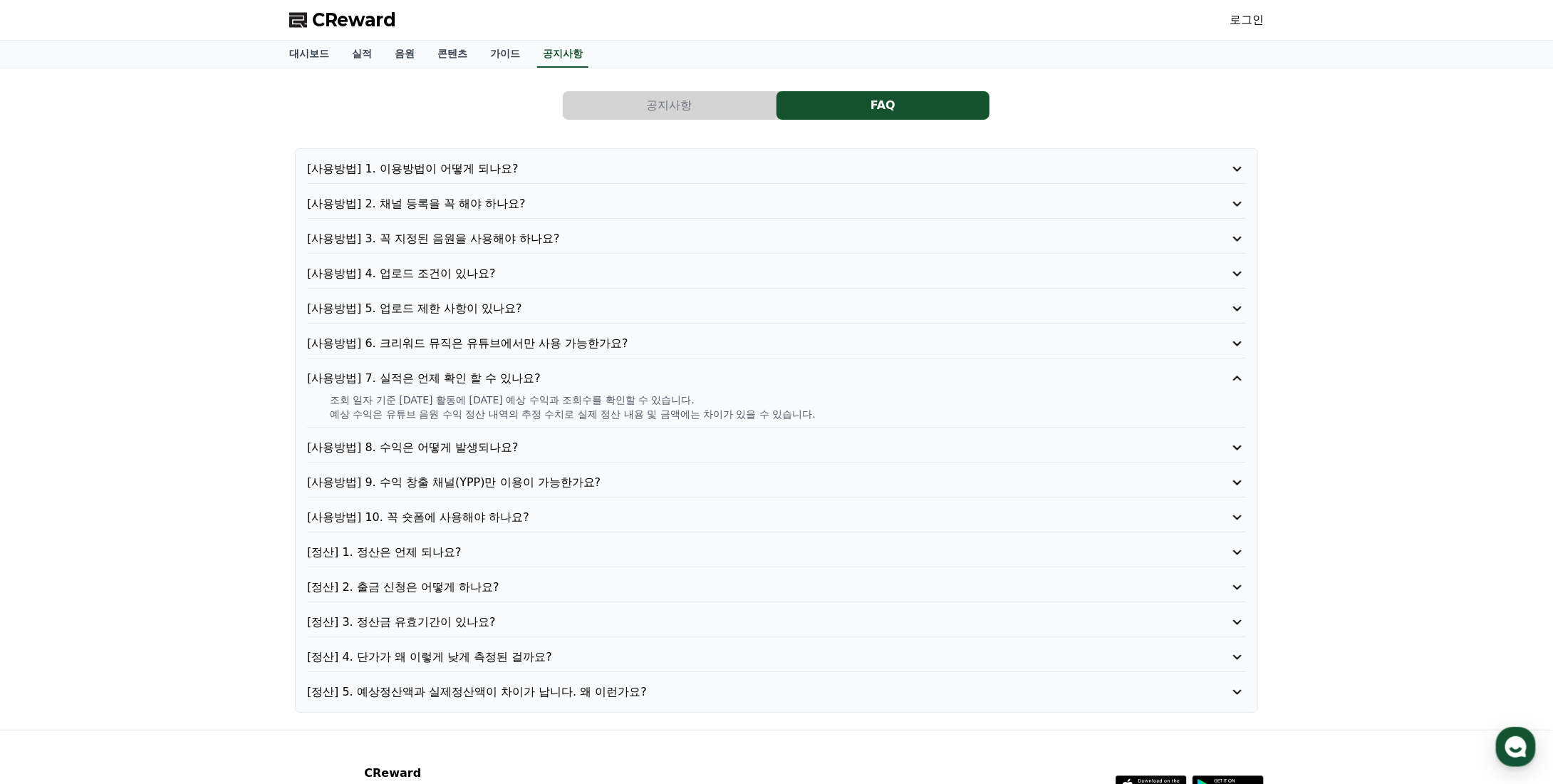
click at [436, 439] on p "[사용방법] 8. 수익은 어떻게 발생되나요?" at bounding box center [739, 447] width 864 height 17
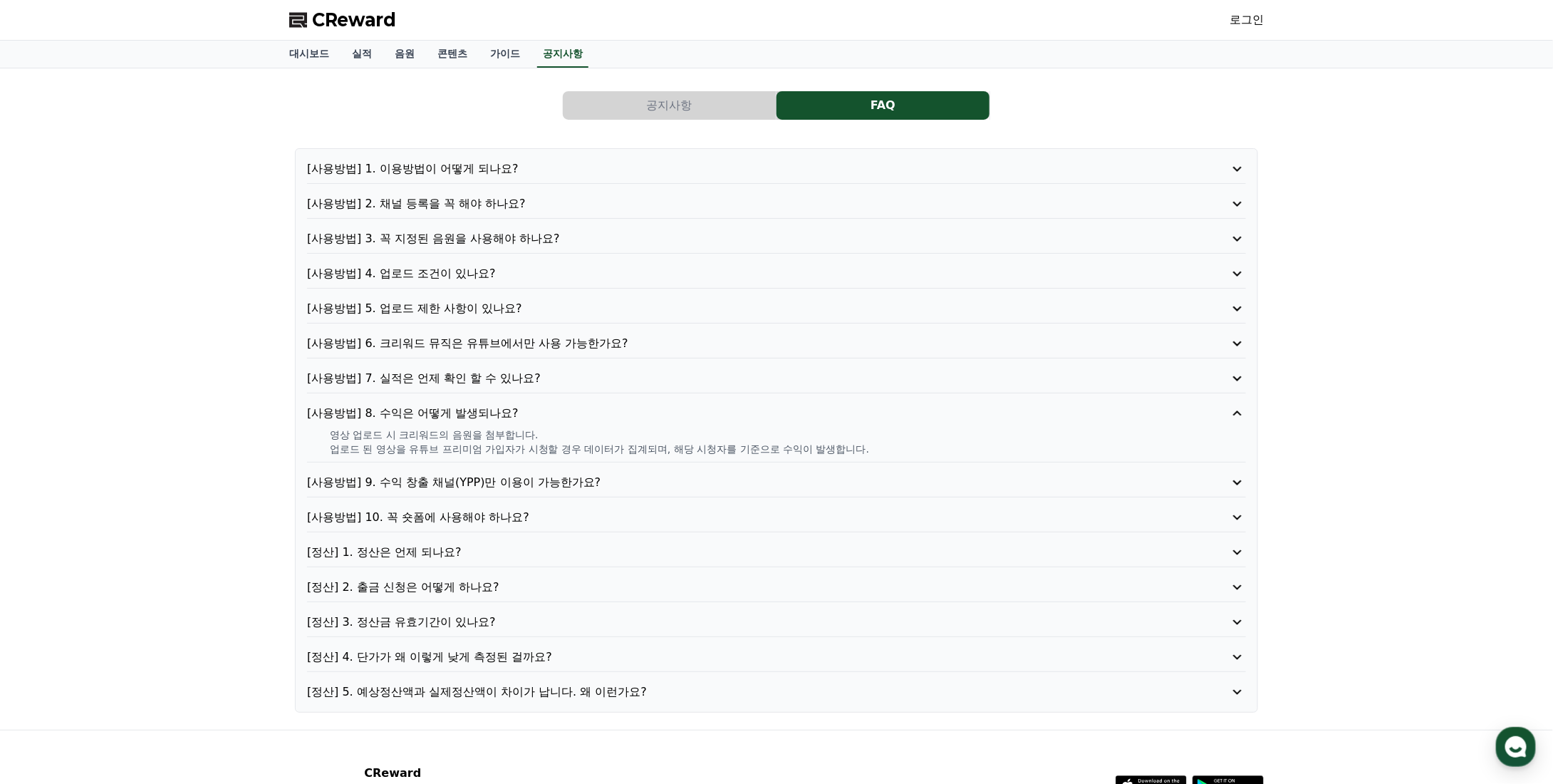
click at [437, 473] on p "[사용방법] 9. 수익 창출 채널(YPP)만 이용이 가능한가요?" at bounding box center [739, 482] width 864 height 17
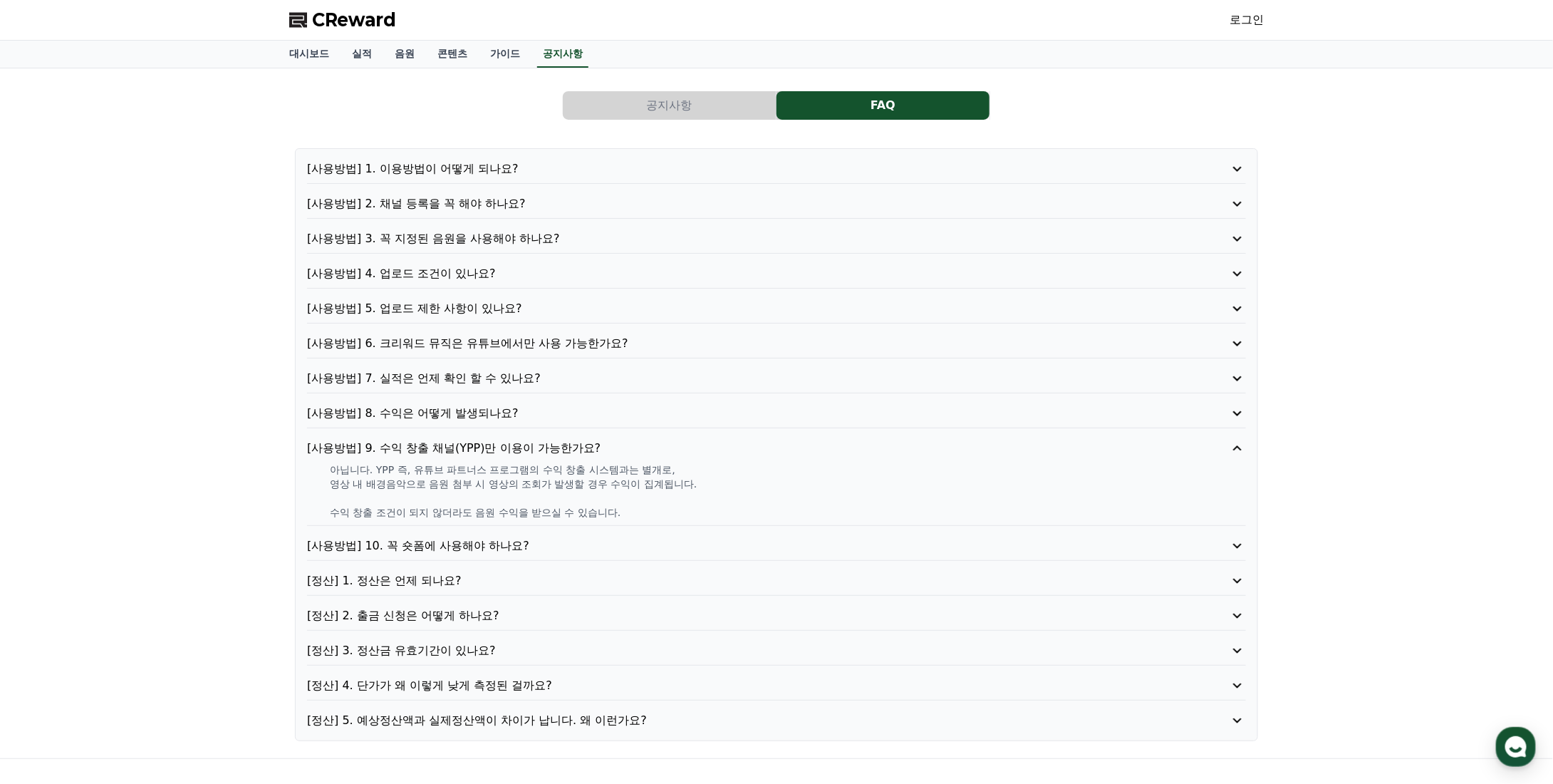
click at [433, 545] on p "[사용방법] 10. 꼭 숏폼에 사용해야 하나요?" at bounding box center [739, 545] width 864 height 17
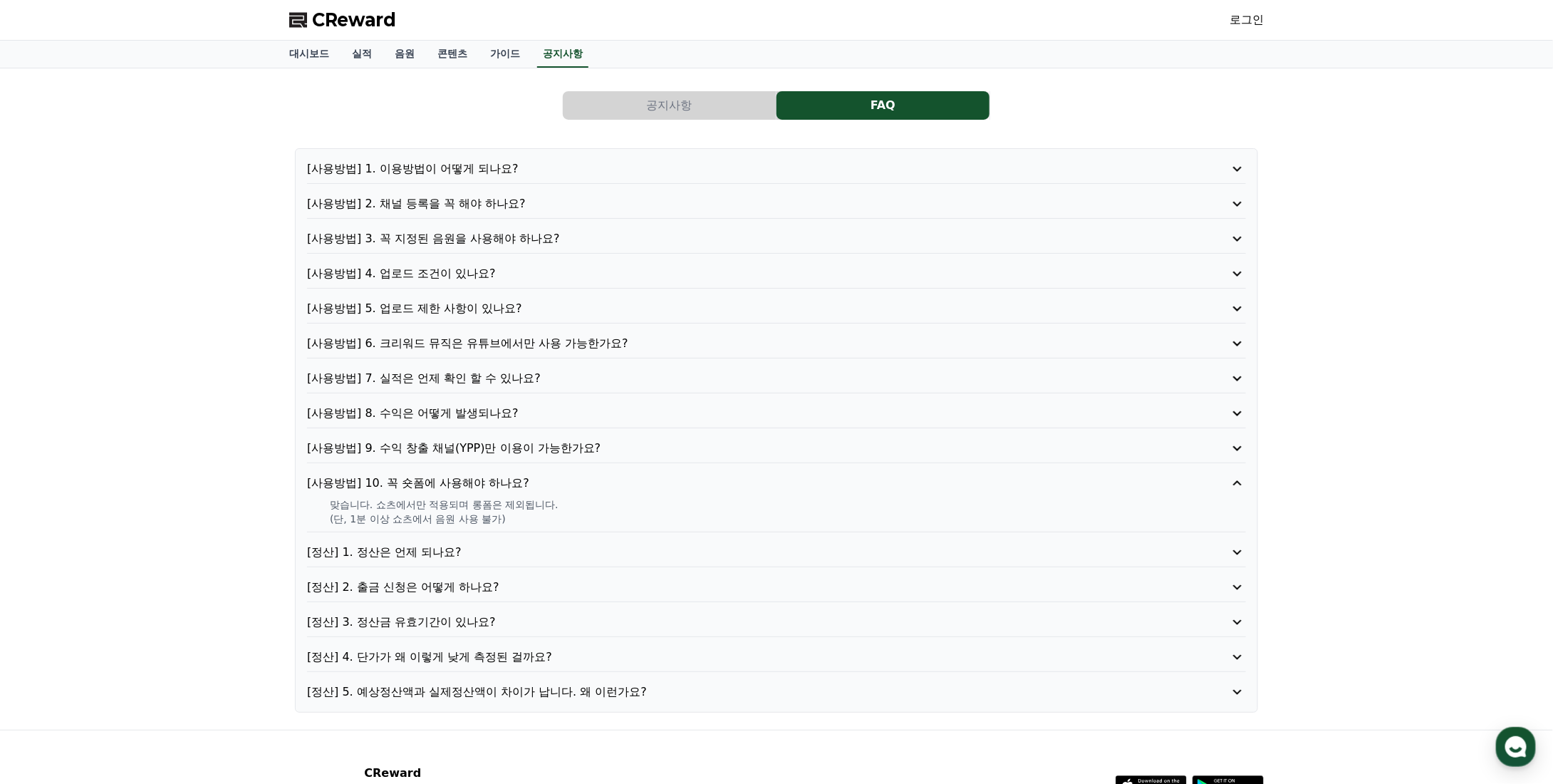
click at [433, 545] on p "[정산] 1. 정산은 언제 되나요?" at bounding box center [739, 552] width 864 height 17
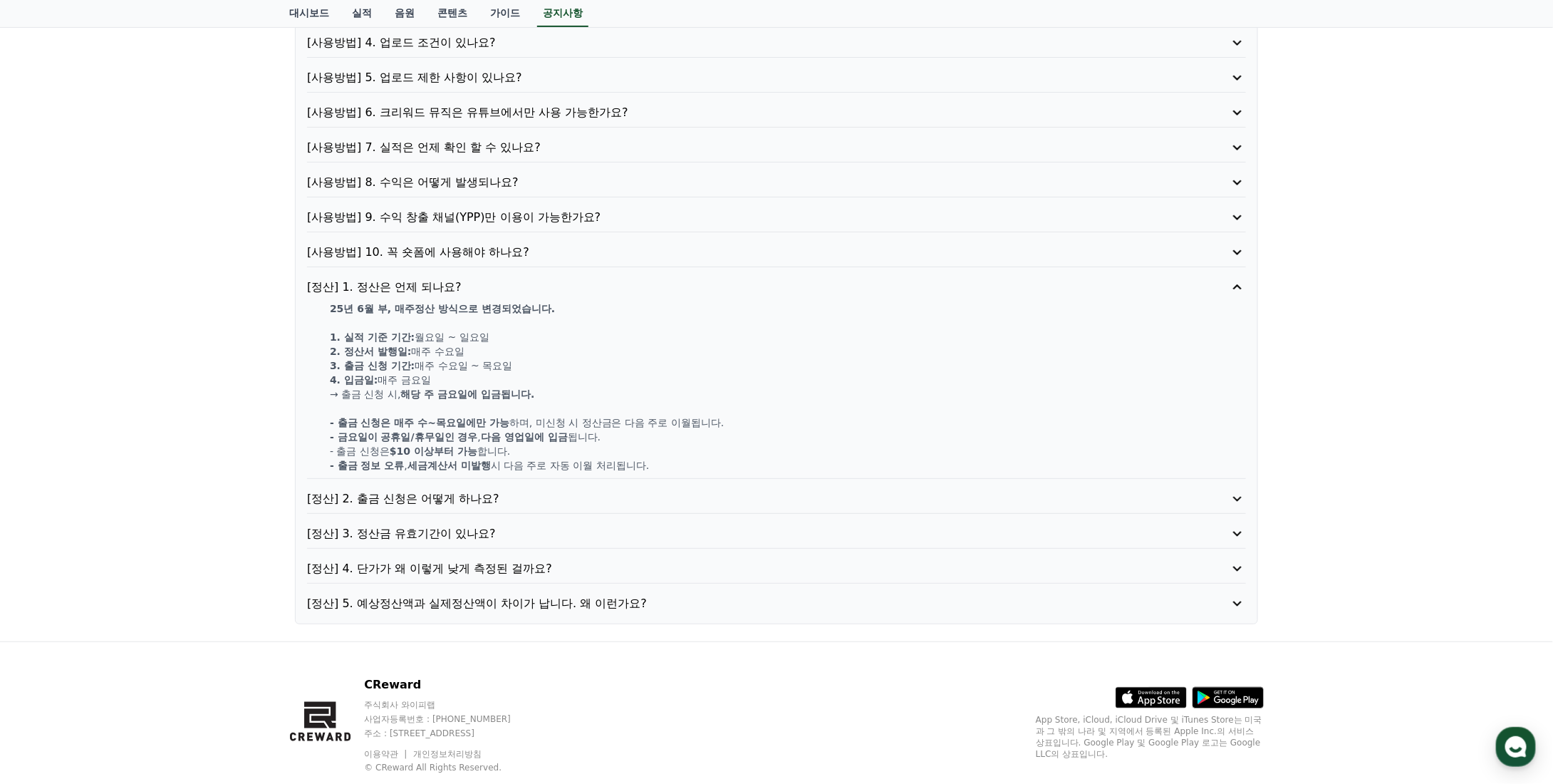
scroll to position [259, 0]
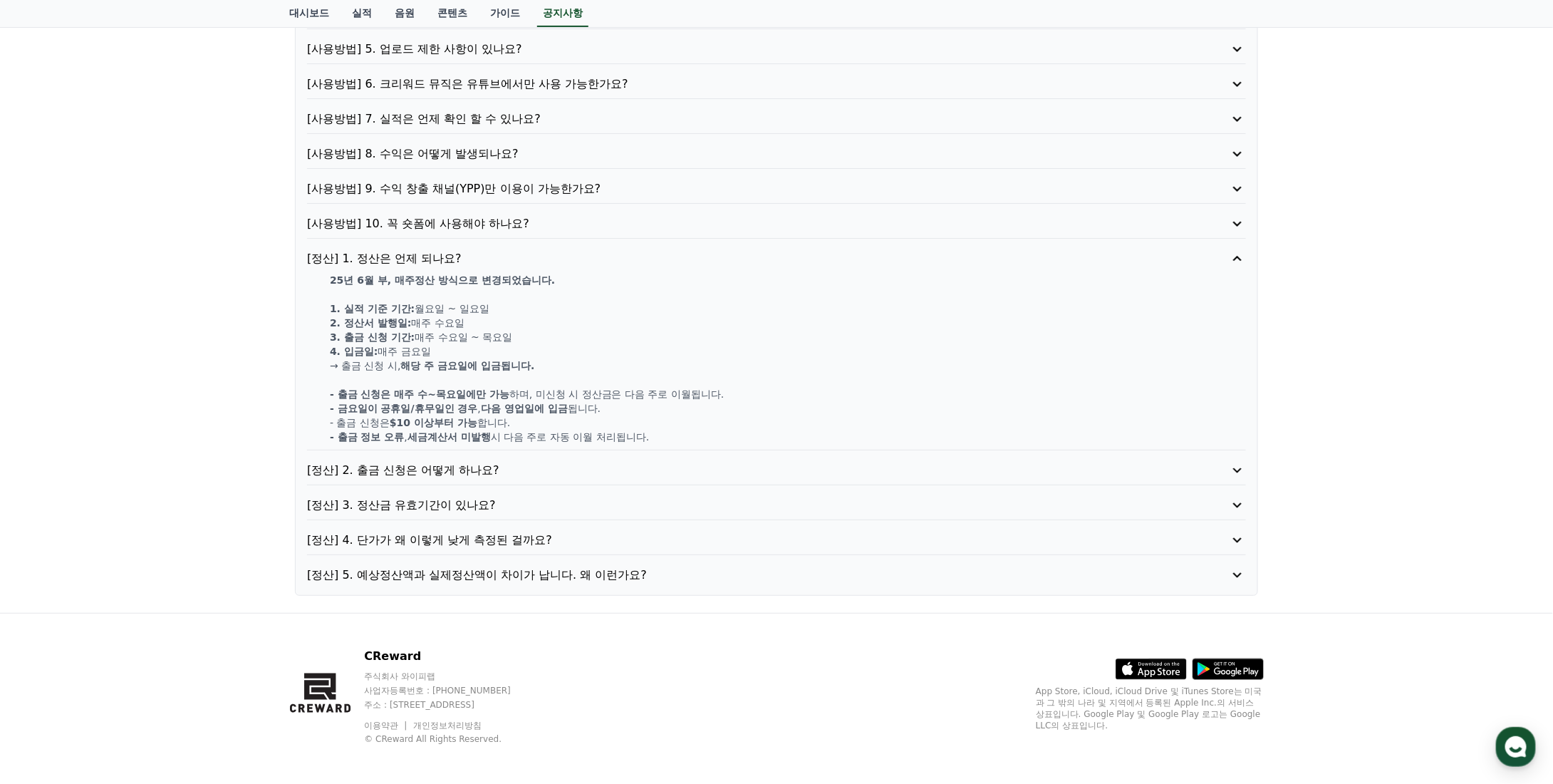
click at [436, 541] on p "[정산] 4. 단가가 왜 이렇게 낮게 측정된 걸까요?" at bounding box center [739, 539] width 864 height 17
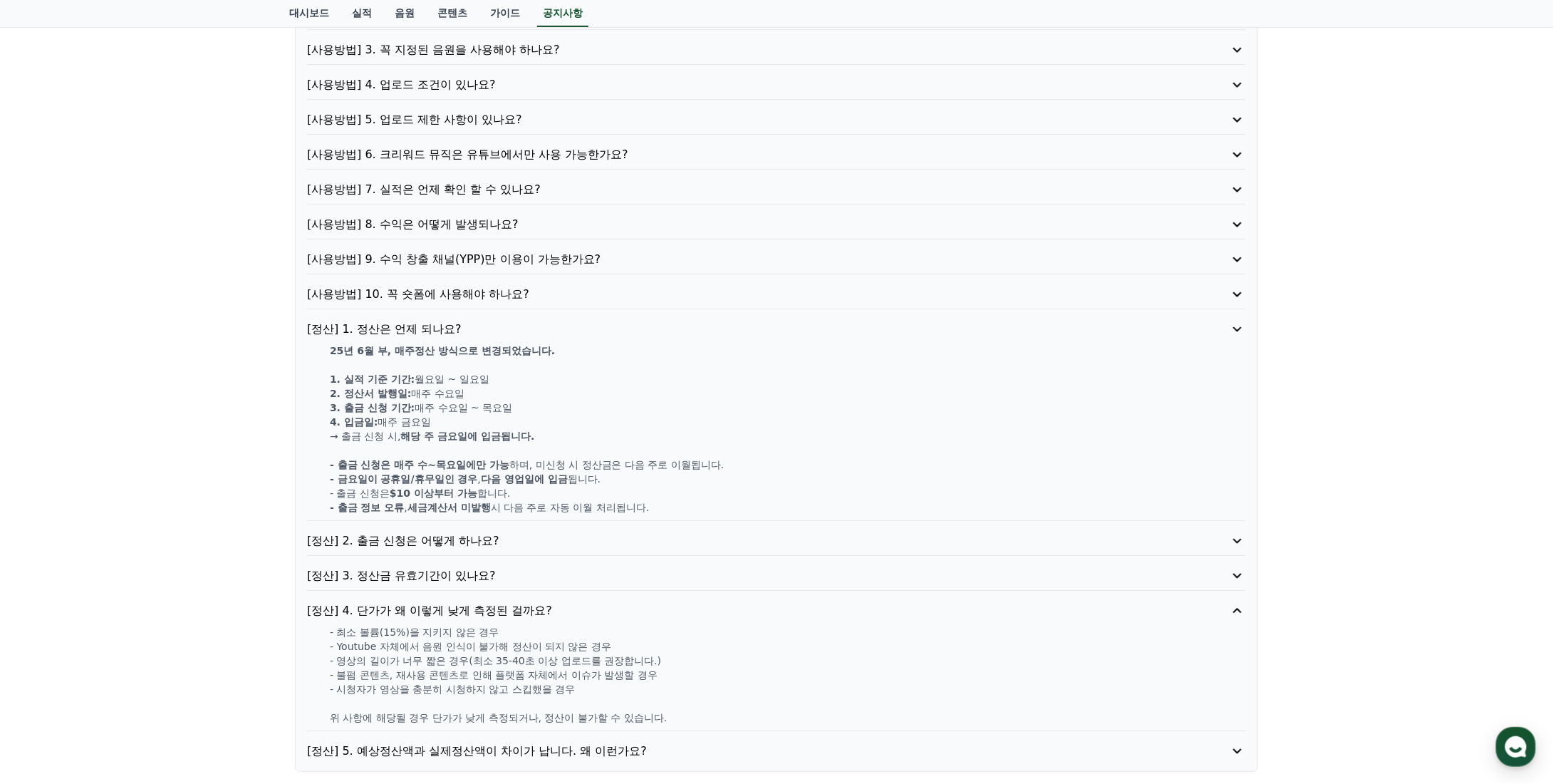
click at [200, 546] on div "공지사항 FAQ [사용방법] 1. 이용방법이 어떻게 되나요? [사용방법] 2. 채널 등록을 꼭 해야 하나요? [사용방법] 3. 꼭 지정된 음원…" at bounding box center [776, 334] width 1553 height 909
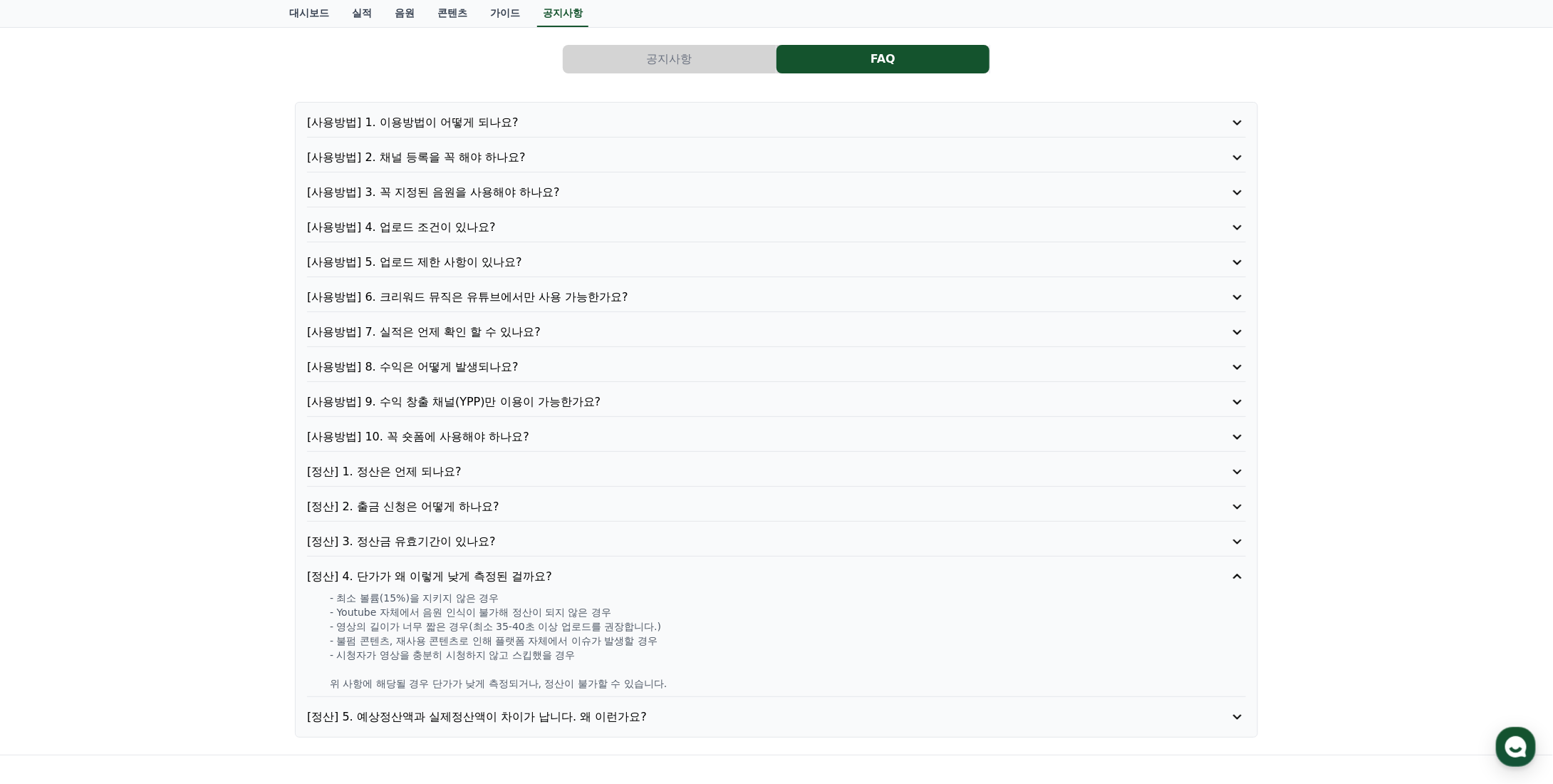
scroll to position [0, 0]
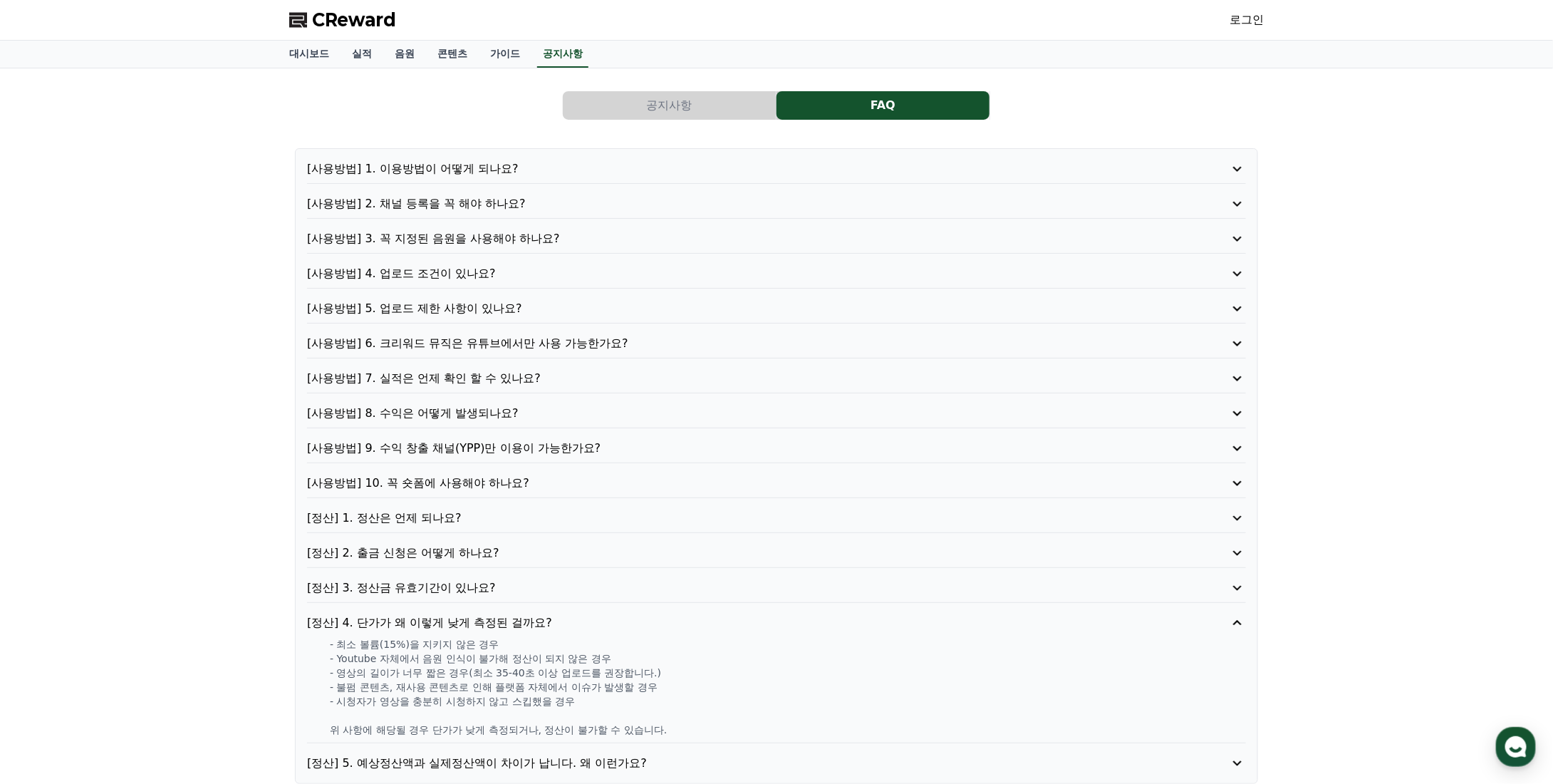
click at [674, 94] on button "공지사항" at bounding box center [669, 105] width 213 height 29
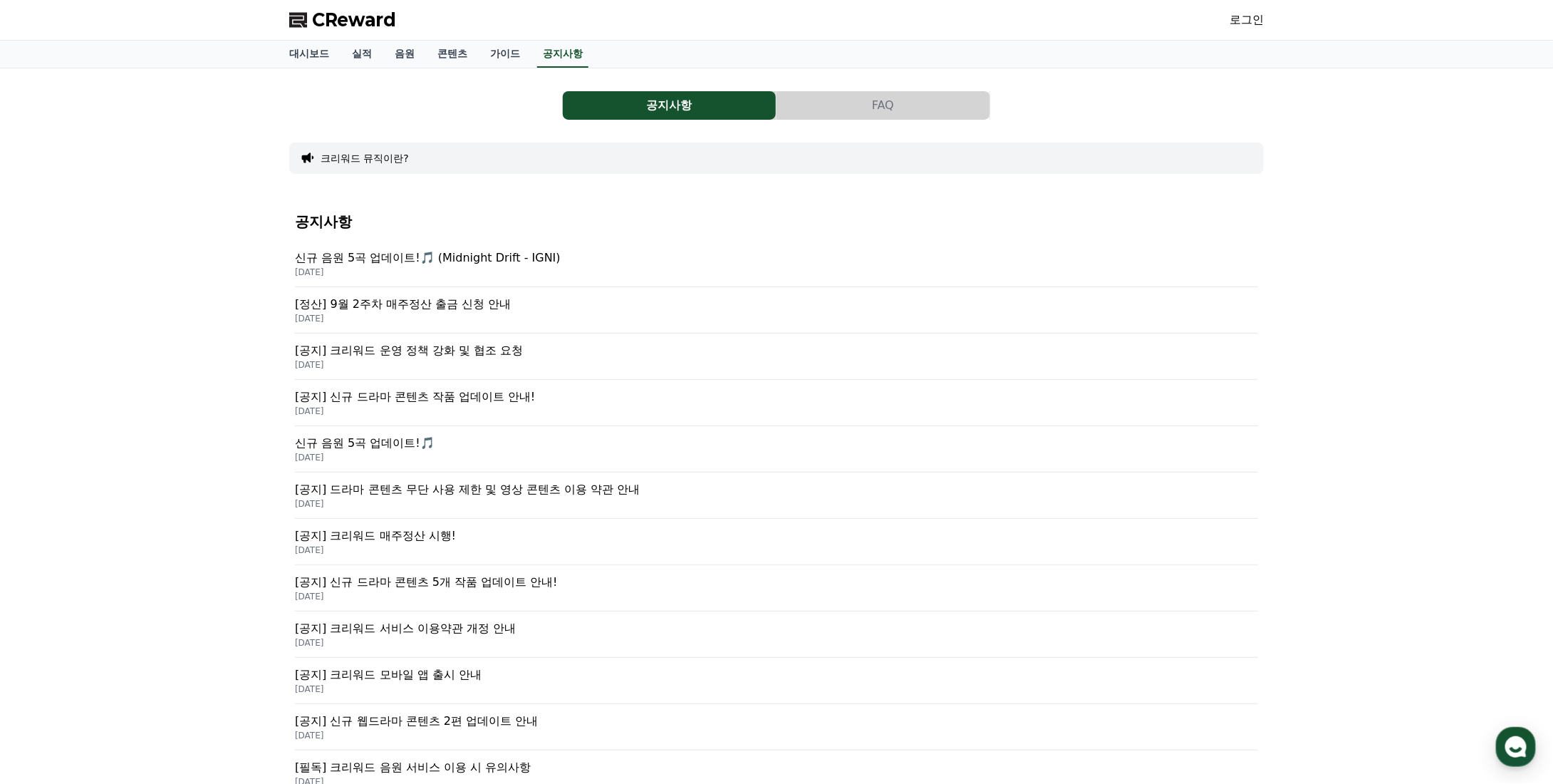
click at [218, 340] on div "공지사항 FAQ 크리워드 뮤직이란? 공지사항 신규 음원 5곡 업데이트!🎵 (Midnight Drift - IGNI) [DATE] [정산] 9월…" at bounding box center [776, 470] width 1553 height 803
